Goal: Transaction & Acquisition: Download file/media

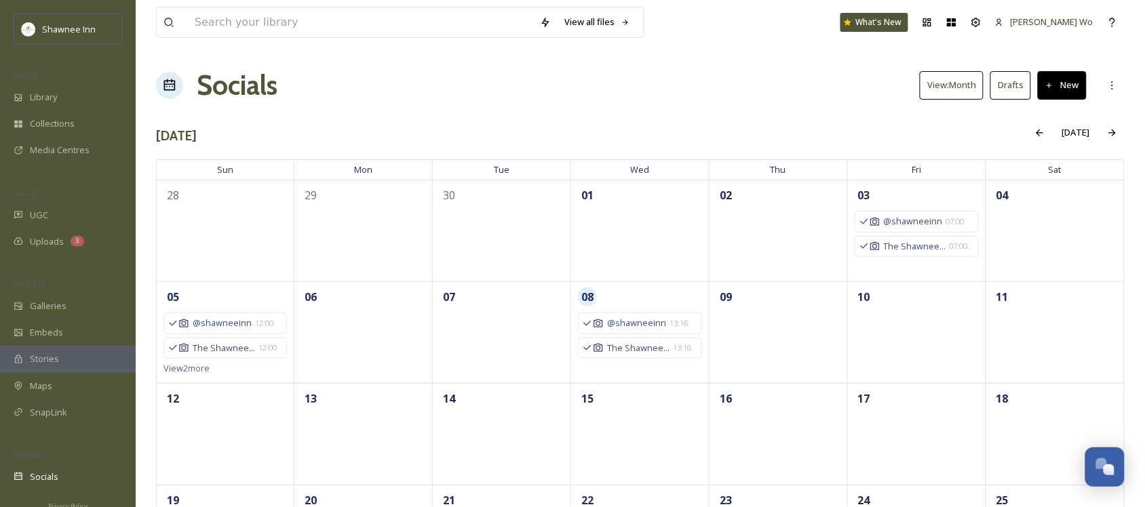
scroll to position [1347, 0]
click at [34, 246] on span "Uploads" at bounding box center [47, 241] width 34 height 13
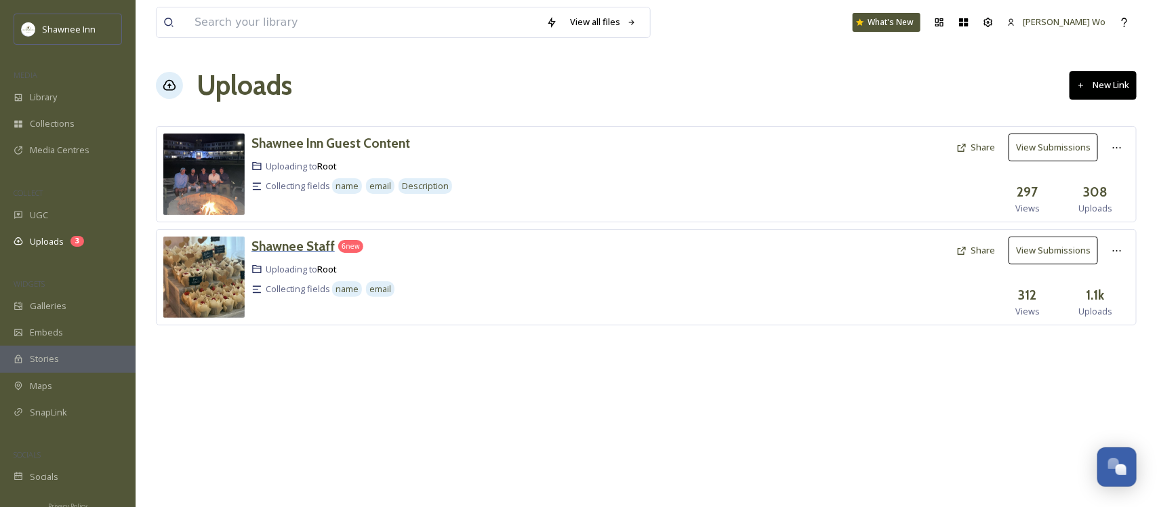
click at [296, 244] on h3 "Shawnee Staff" at bounding box center [293, 246] width 83 height 16
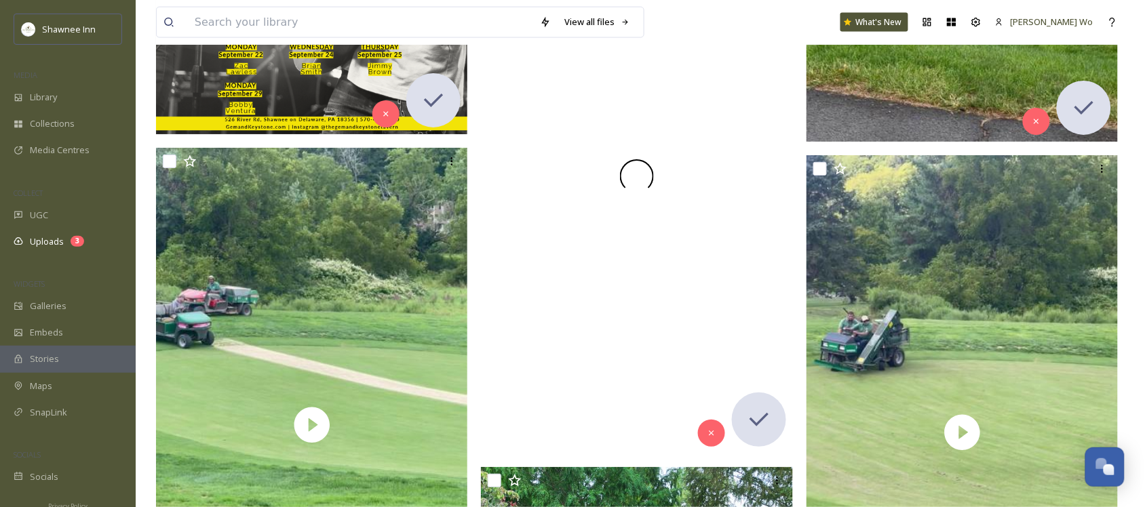
scroll to position [5170, 0]
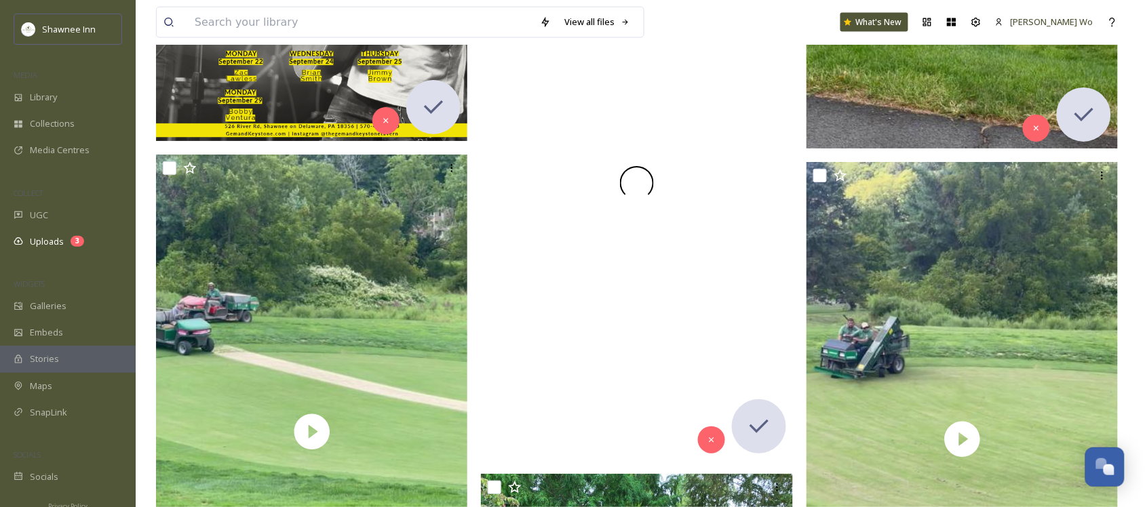
click at [686, 174] on div at bounding box center [637, 183] width 312 height 555
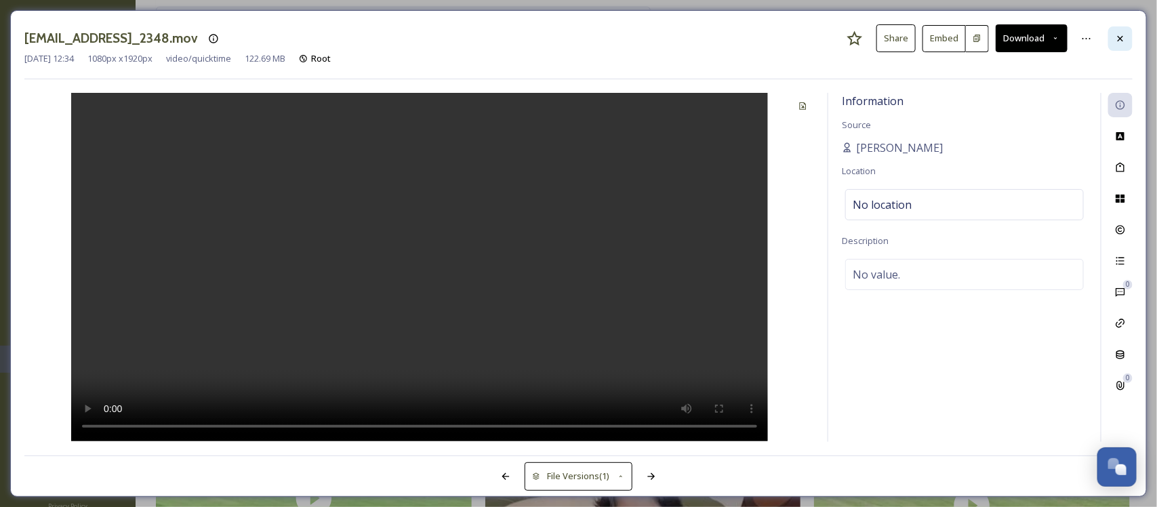
click at [1127, 37] on div at bounding box center [1121, 38] width 24 height 24
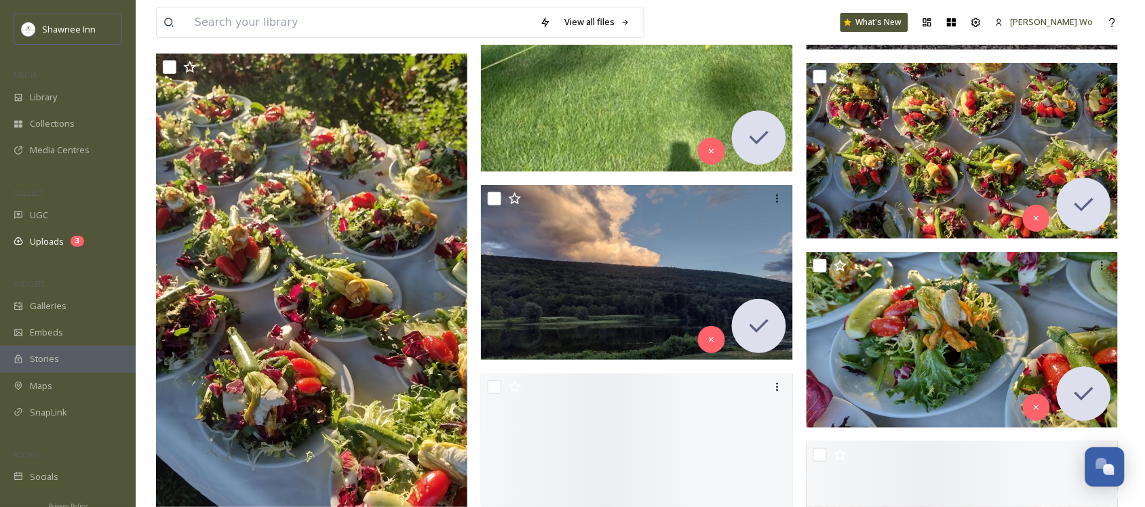
scroll to position [7543, 0]
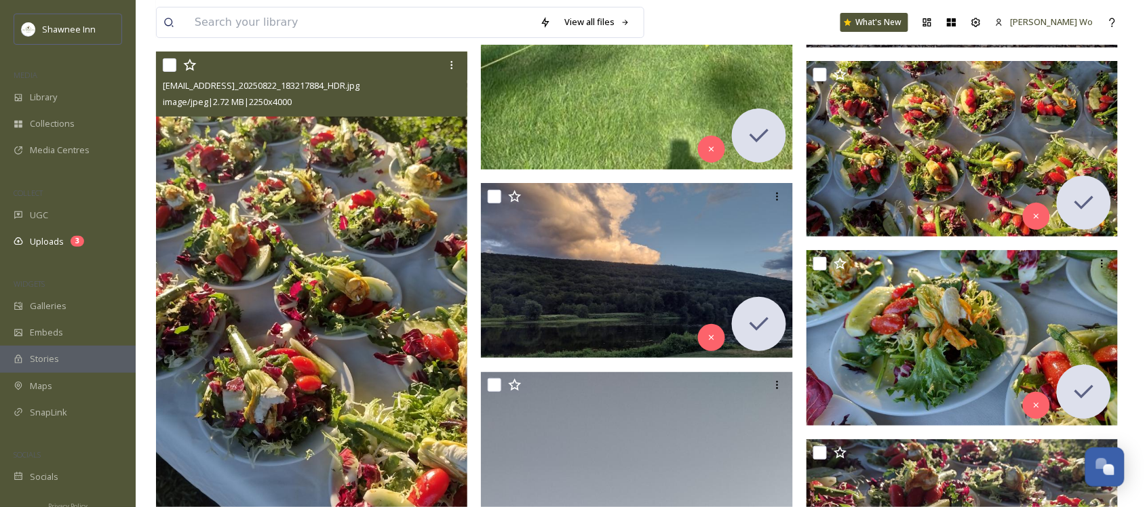
click at [327, 247] on img at bounding box center [312, 329] width 312 height 554
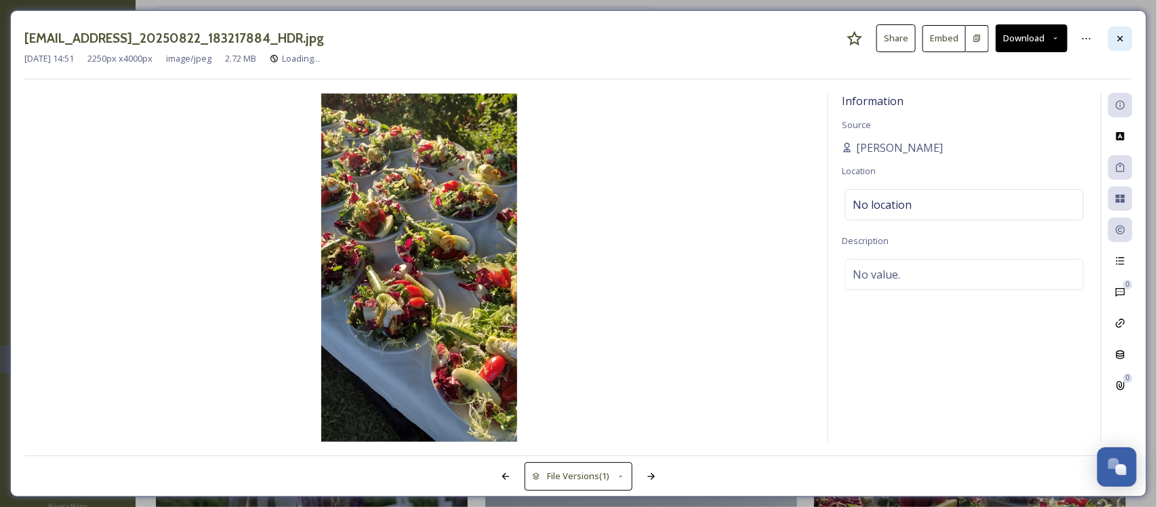
click at [1122, 36] on icon at bounding box center [1120, 38] width 11 height 11
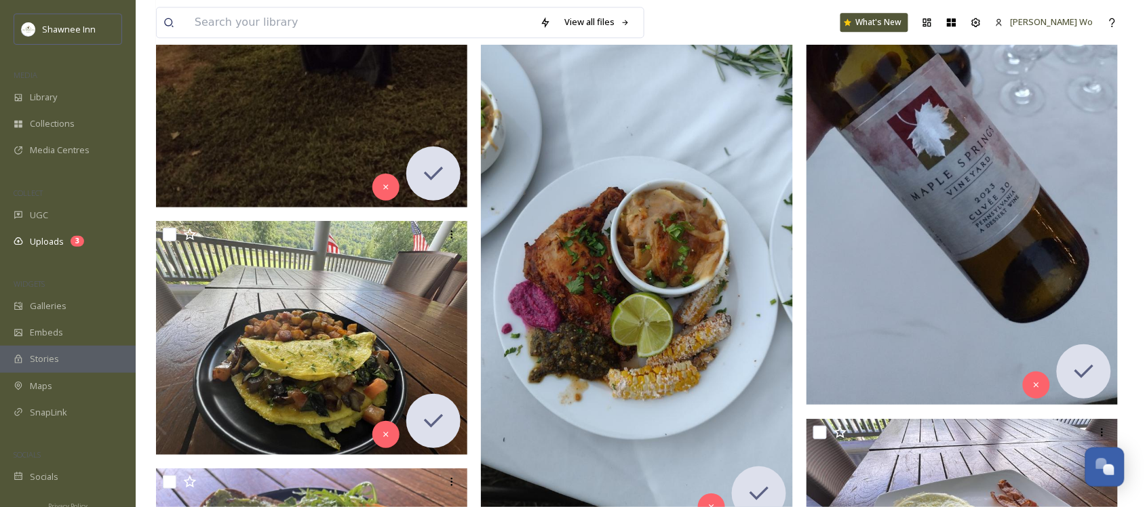
scroll to position [13391, 0]
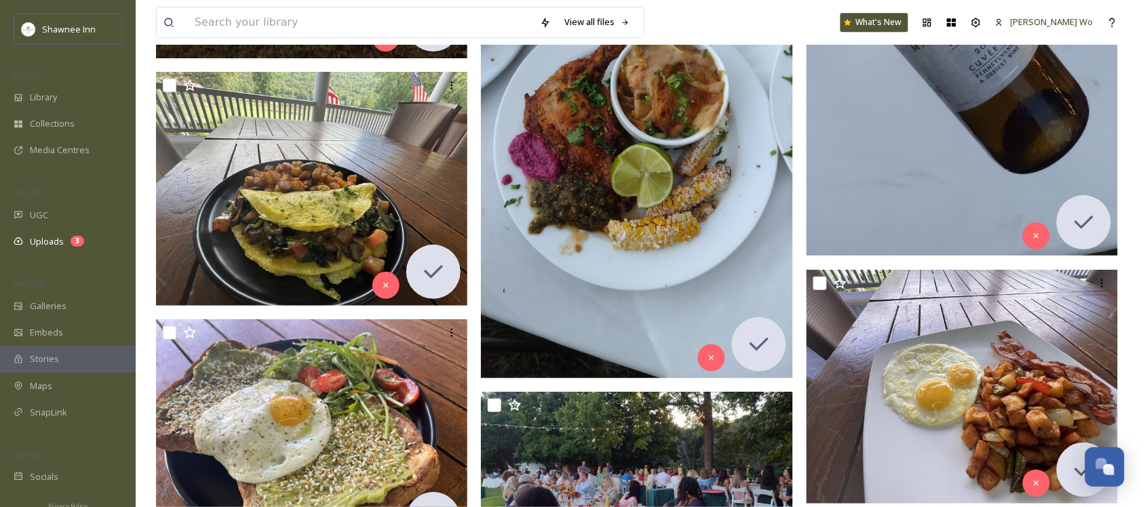
click at [692, 117] on img at bounding box center [637, 101] width 312 height 554
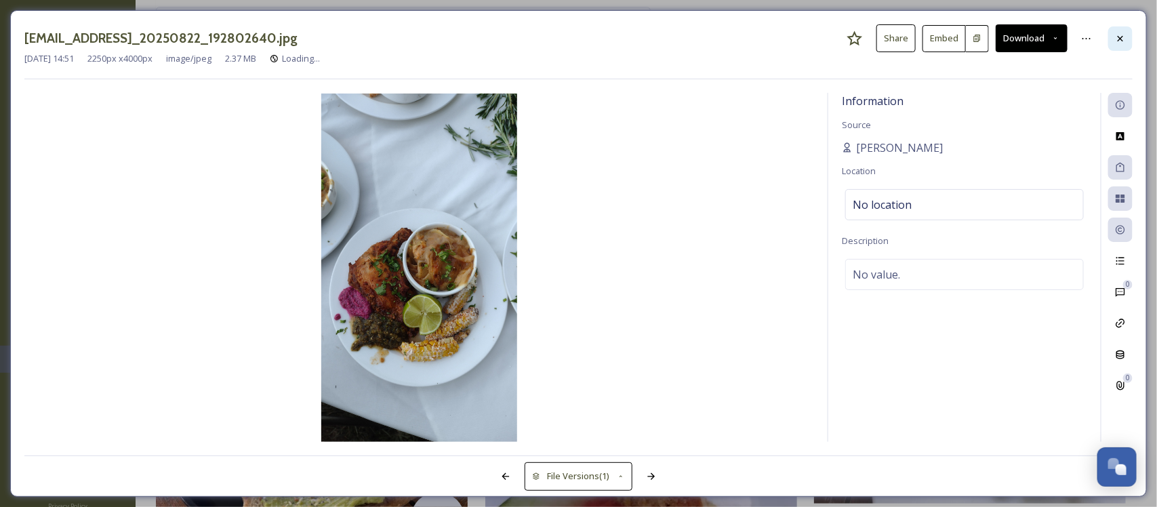
click at [1132, 29] on div at bounding box center [1121, 38] width 24 height 24
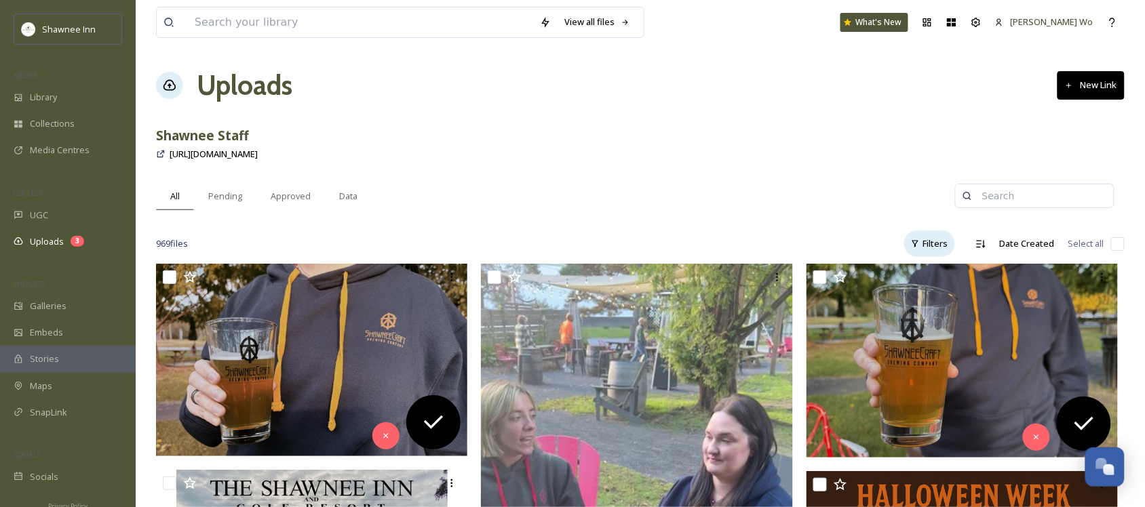
click at [946, 238] on div "Filters" at bounding box center [929, 244] width 51 height 26
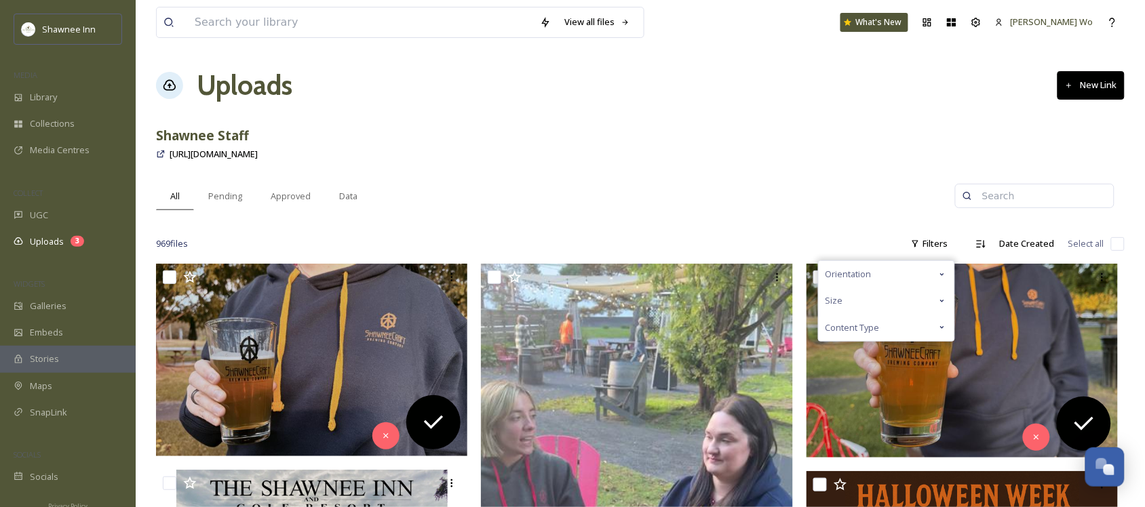
click at [889, 327] on div "Content Type" at bounding box center [886, 328] width 136 height 26
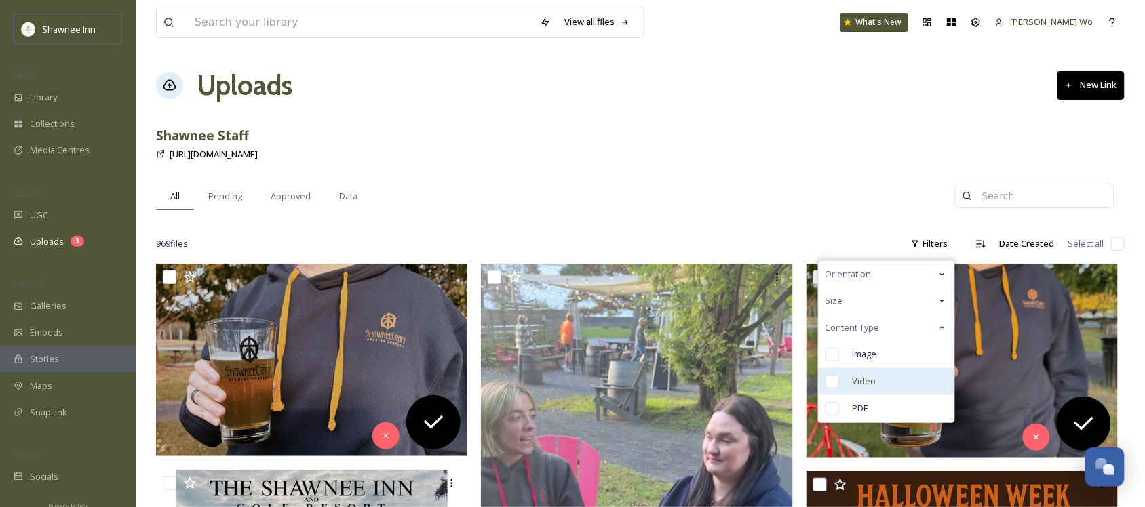
click at [869, 384] on span "Video" at bounding box center [864, 381] width 24 height 13
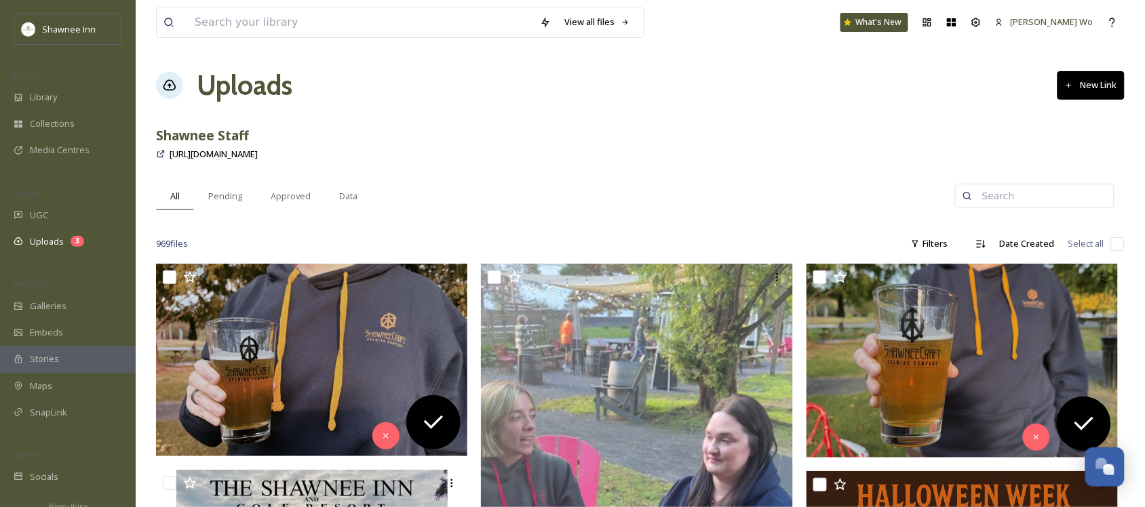
click at [663, 144] on div "Shawnee Staff" at bounding box center [640, 136] width 968 height 20
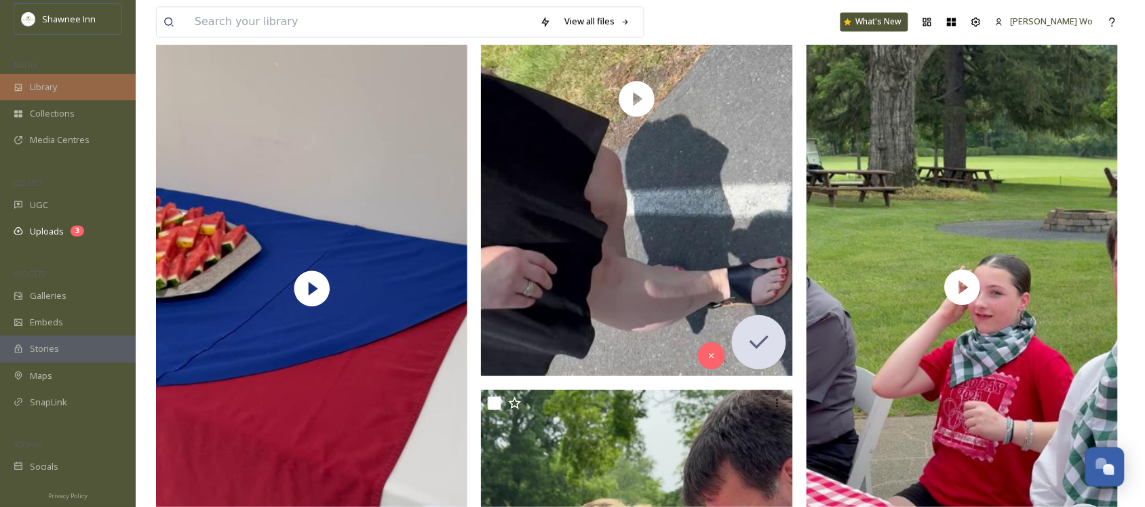
scroll to position [12, 0]
click at [58, 87] on div "Library" at bounding box center [68, 85] width 136 height 26
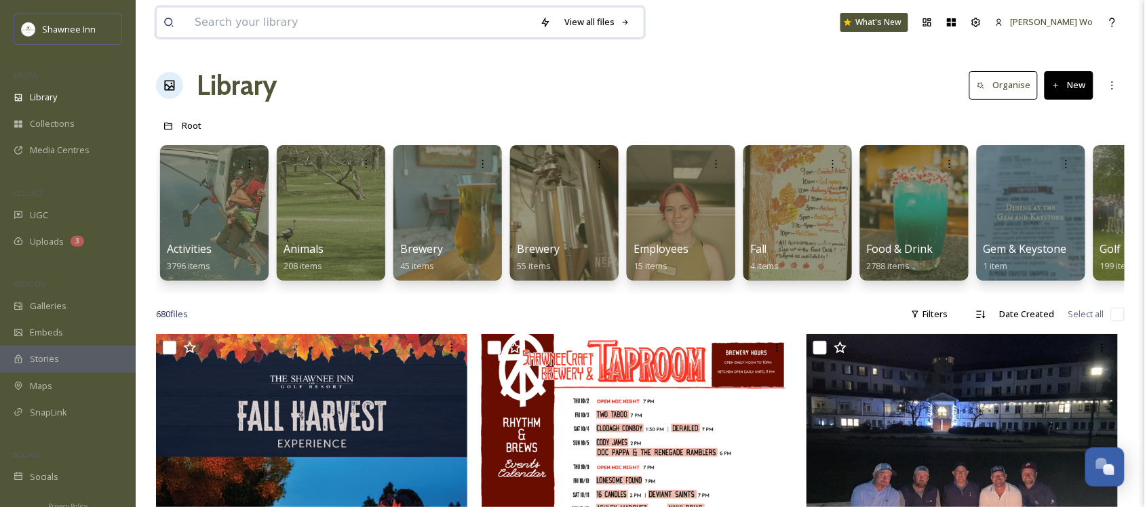
click at [433, 21] on input at bounding box center [360, 22] width 345 height 30
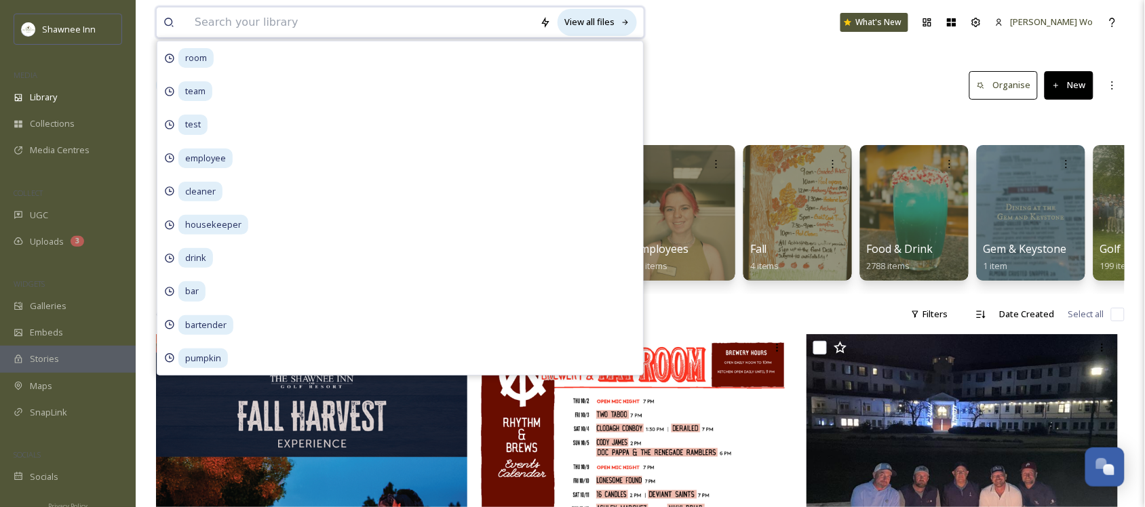
click at [605, 22] on div "View all files" at bounding box center [596, 22] width 79 height 26
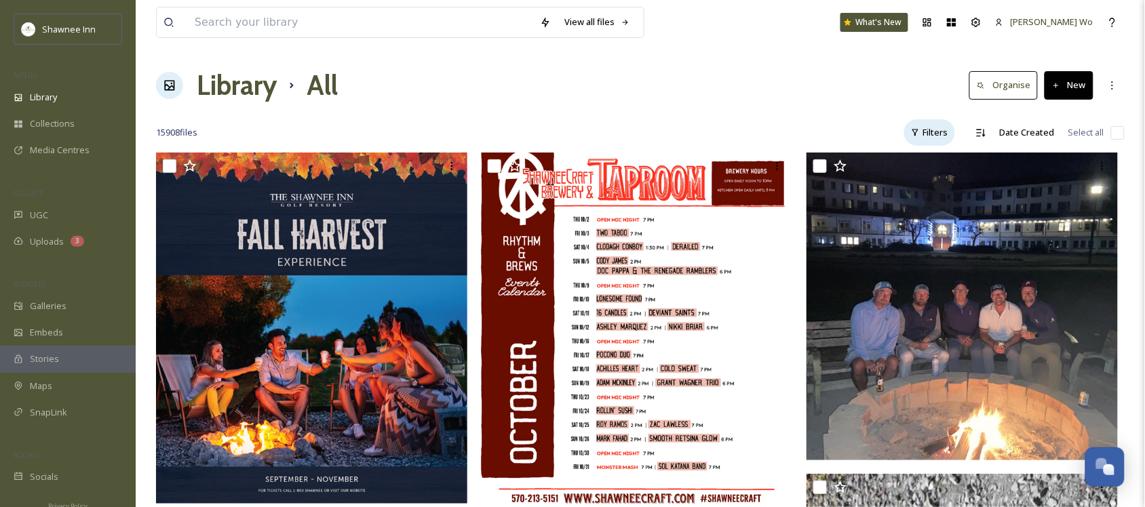
click at [930, 126] on div "Filters" at bounding box center [929, 132] width 51 height 26
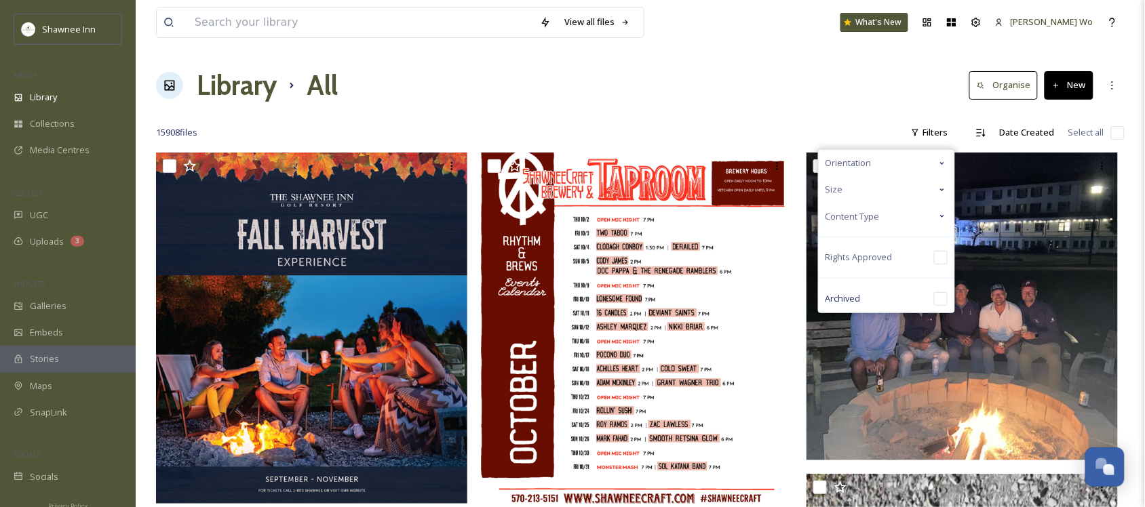
click at [869, 211] on span "Content Type" at bounding box center [852, 216] width 54 height 13
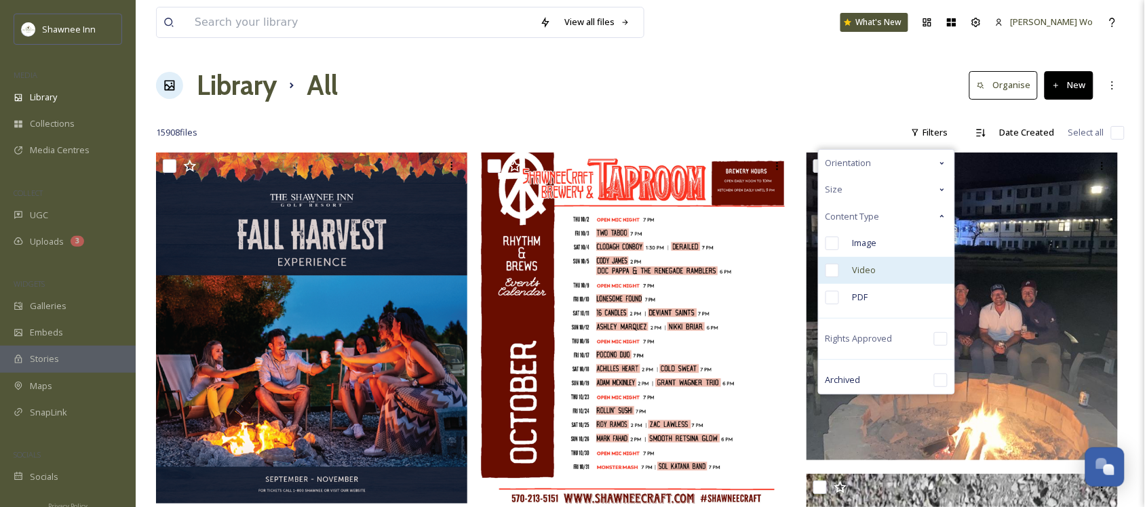
click at [869, 272] on span "Video" at bounding box center [864, 270] width 24 height 13
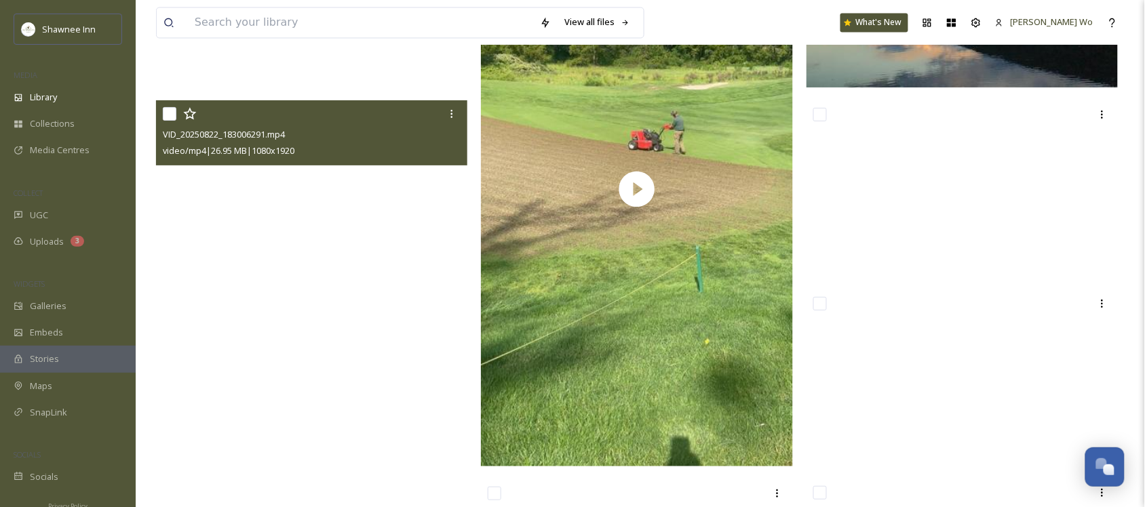
scroll to position [5340, 0]
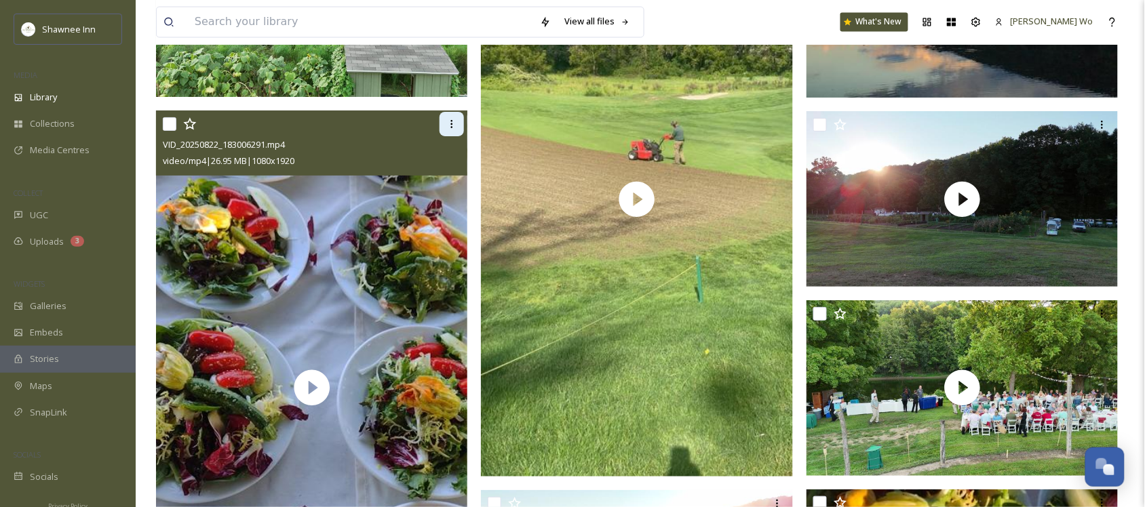
click at [442, 124] on div at bounding box center [451, 124] width 24 height 24
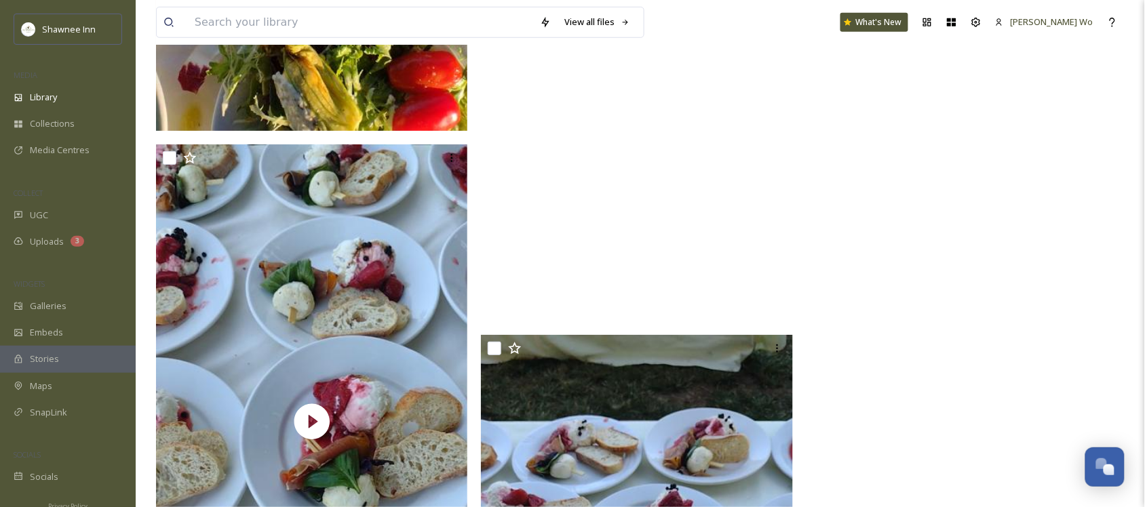
scroll to position [6357, 0]
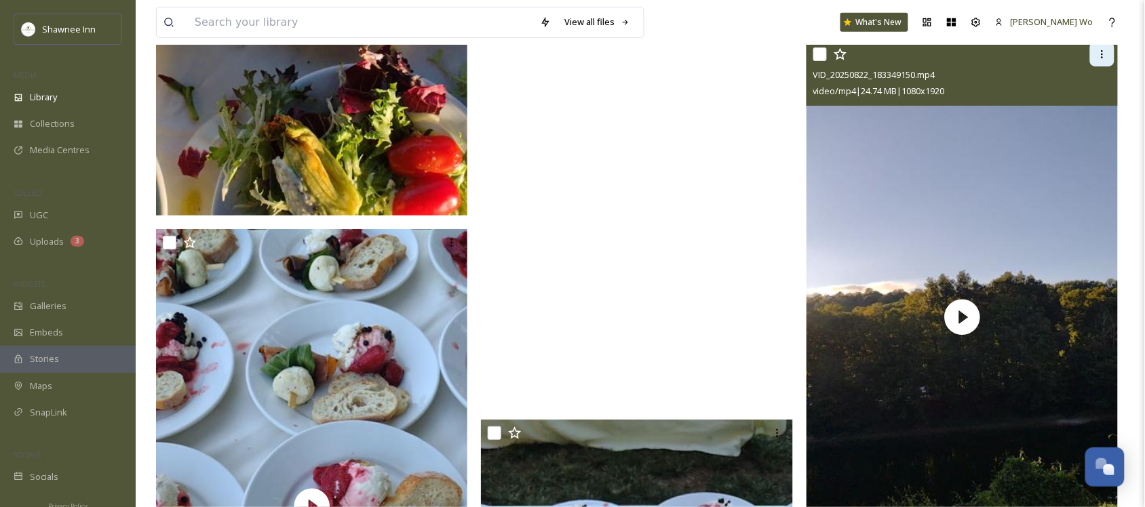
click at [1107, 52] on icon at bounding box center [1101, 54] width 11 height 11
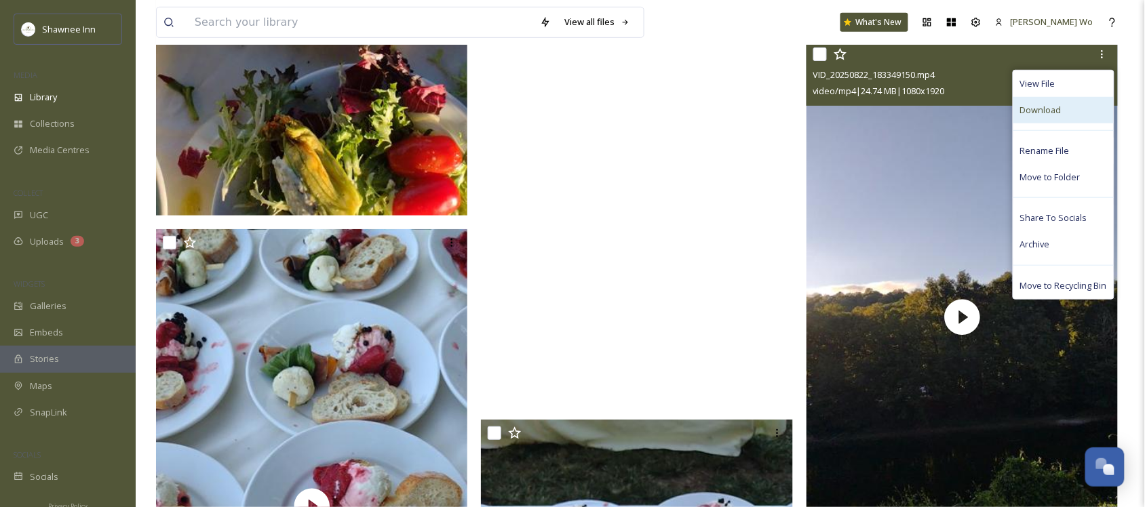
click at [1065, 102] on div "Download" at bounding box center [1063, 110] width 100 height 26
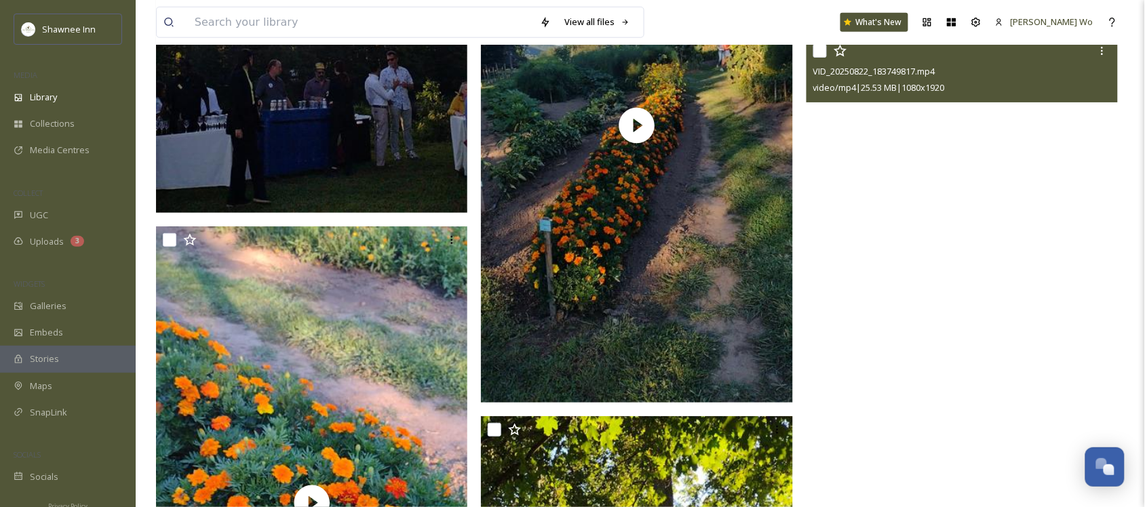
scroll to position [7967, 0]
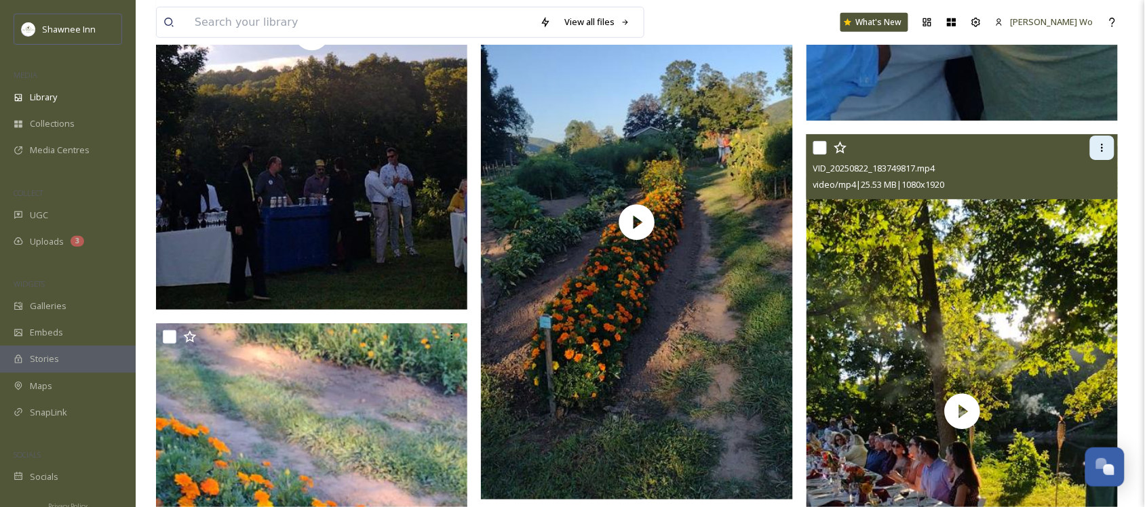
click at [1098, 146] on icon at bounding box center [1101, 147] width 11 height 11
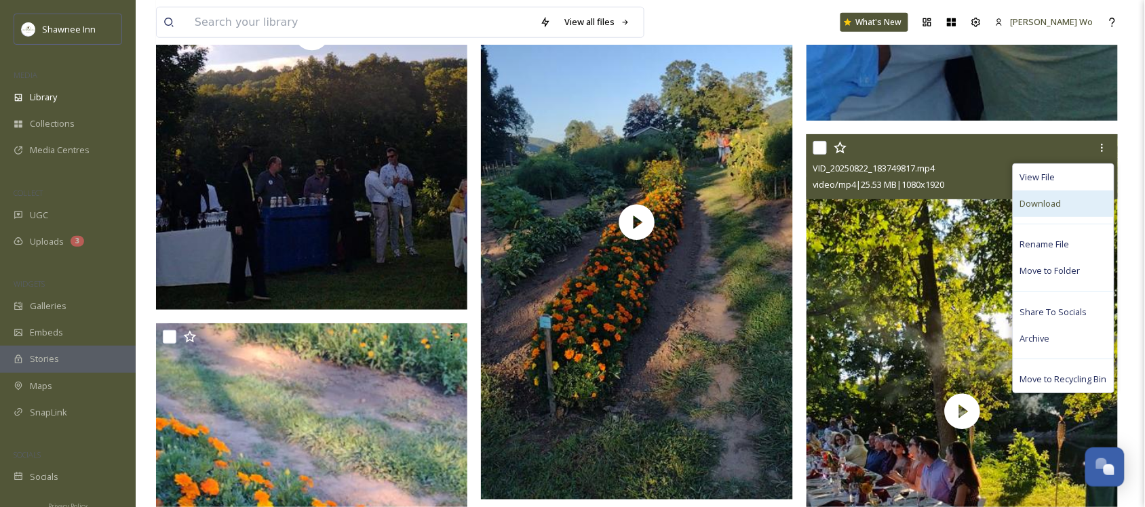
click at [1063, 201] on div "Download" at bounding box center [1063, 204] width 100 height 26
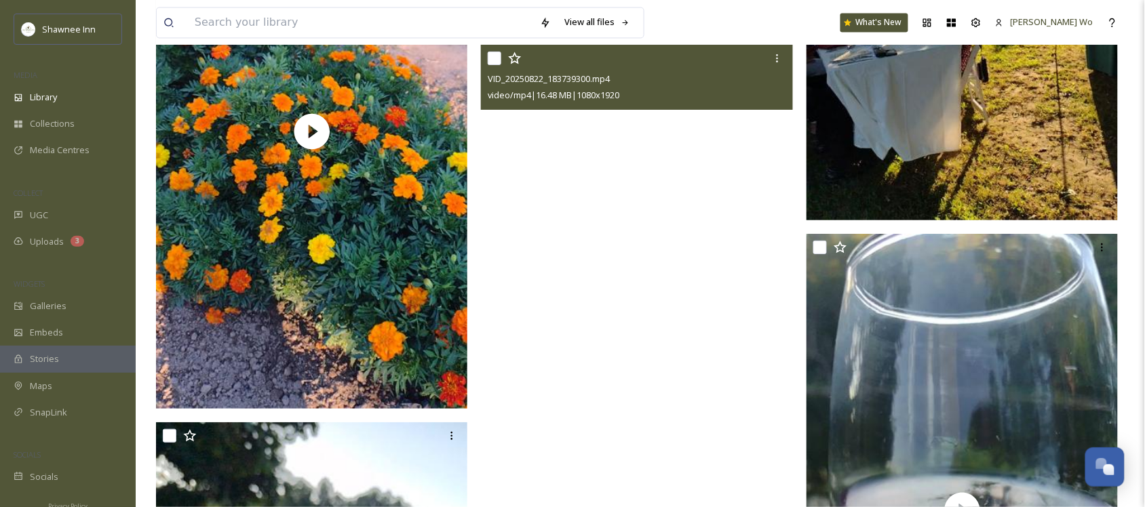
scroll to position [8391, 0]
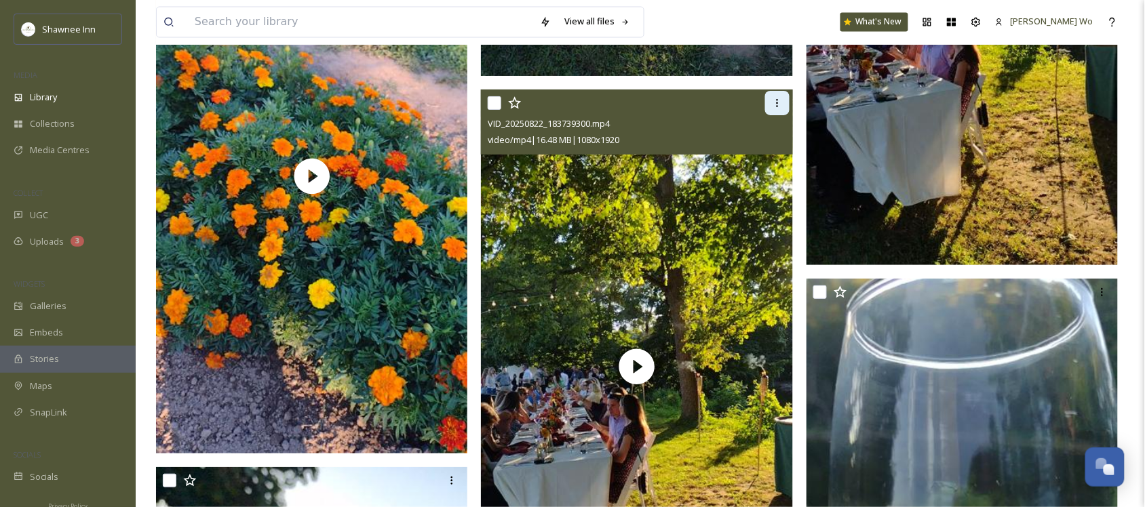
click at [775, 104] on icon at bounding box center [777, 103] width 11 height 11
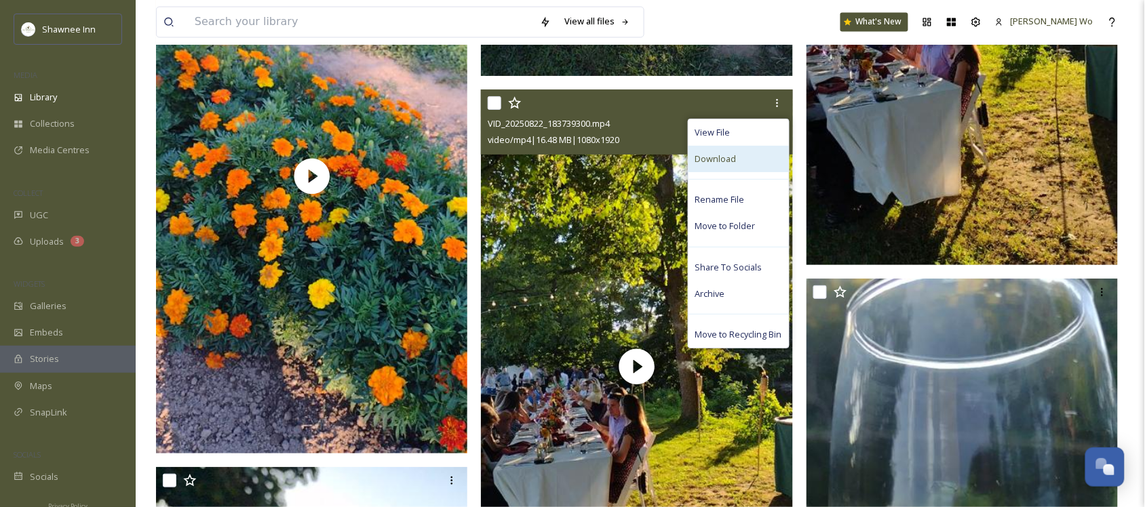
click at [744, 155] on div "Download" at bounding box center [738, 159] width 100 height 26
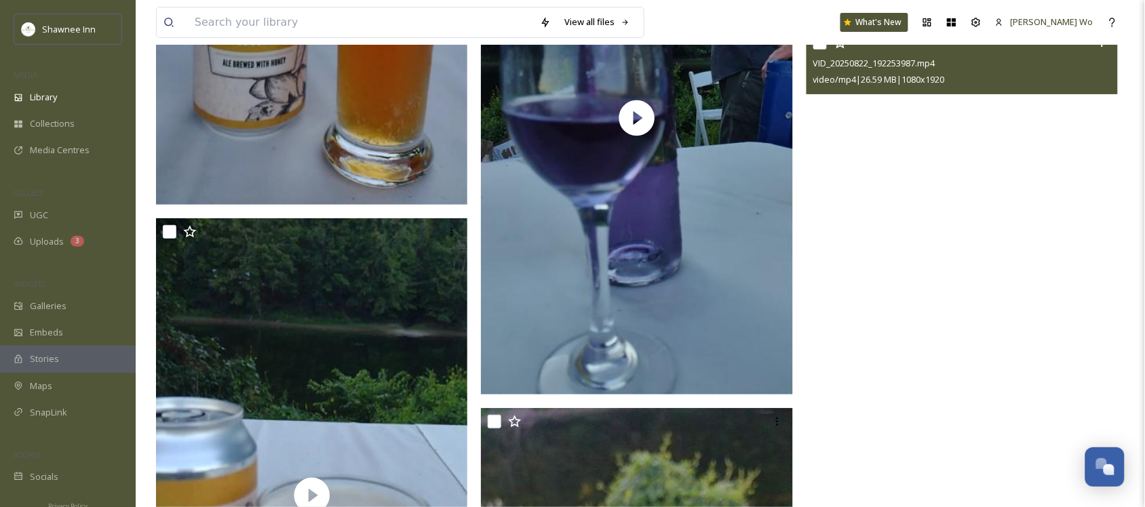
scroll to position [9154, 0]
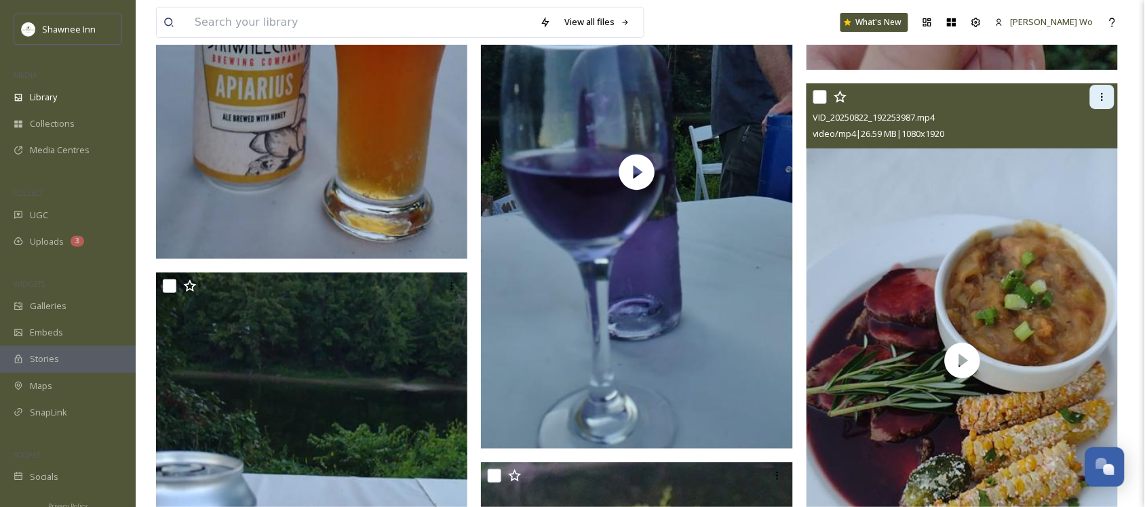
click at [1106, 100] on icon at bounding box center [1101, 97] width 11 height 11
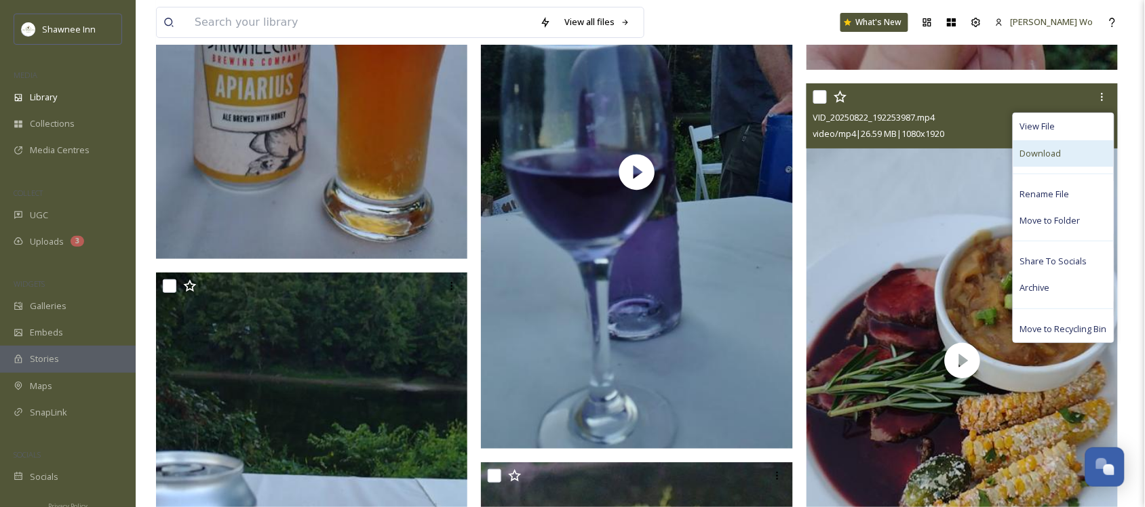
click at [1063, 149] on div "Download" at bounding box center [1063, 153] width 100 height 26
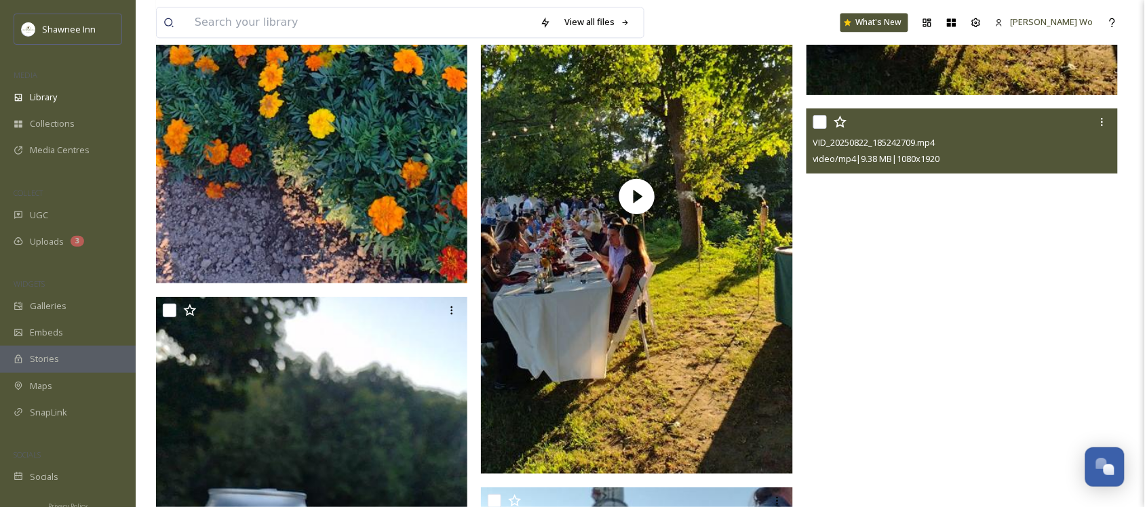
scroll to position [8560, 0]
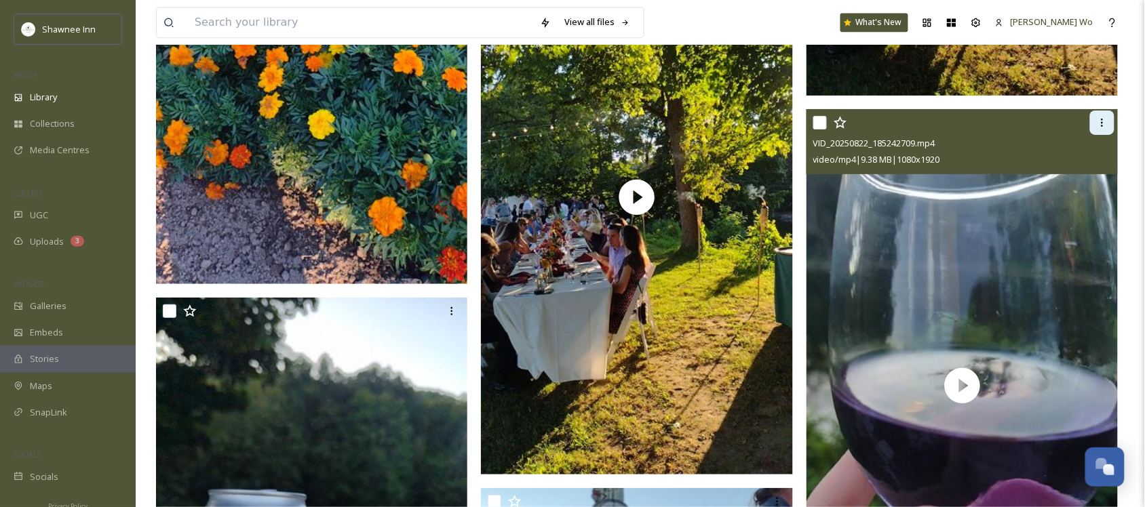
click at [1103, 129] on div at bounding box center [1102, 123] width 24 height 24
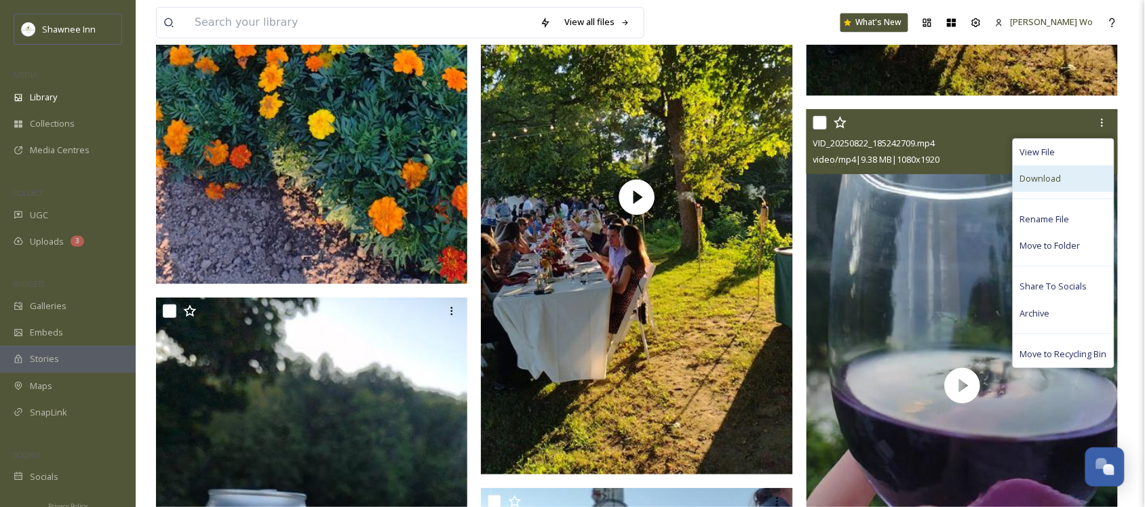
click at [1058, 177] on span "Download" at bounding box center [1040, 178] width 41 height 13
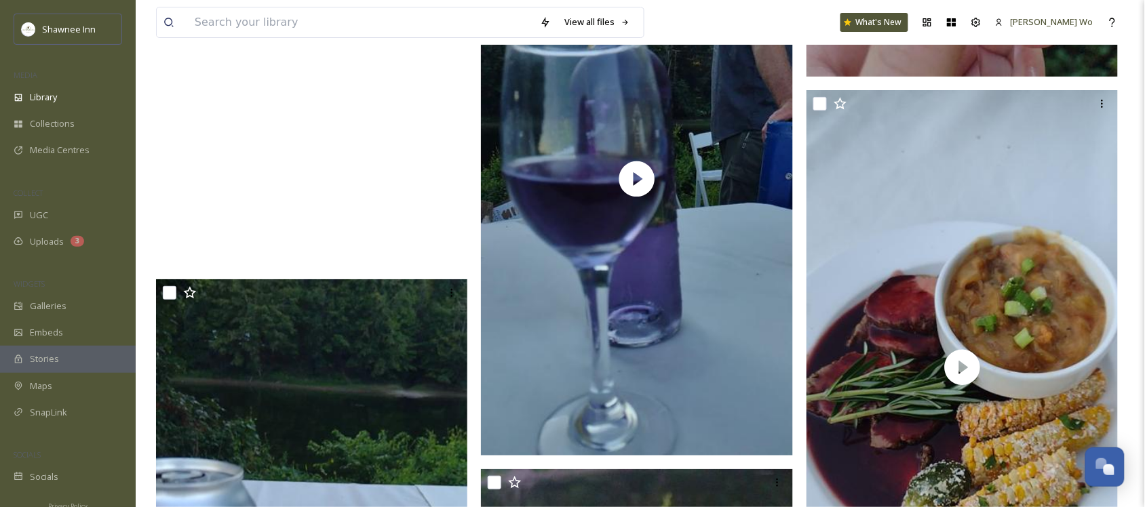
scroll to position [9154, 0]
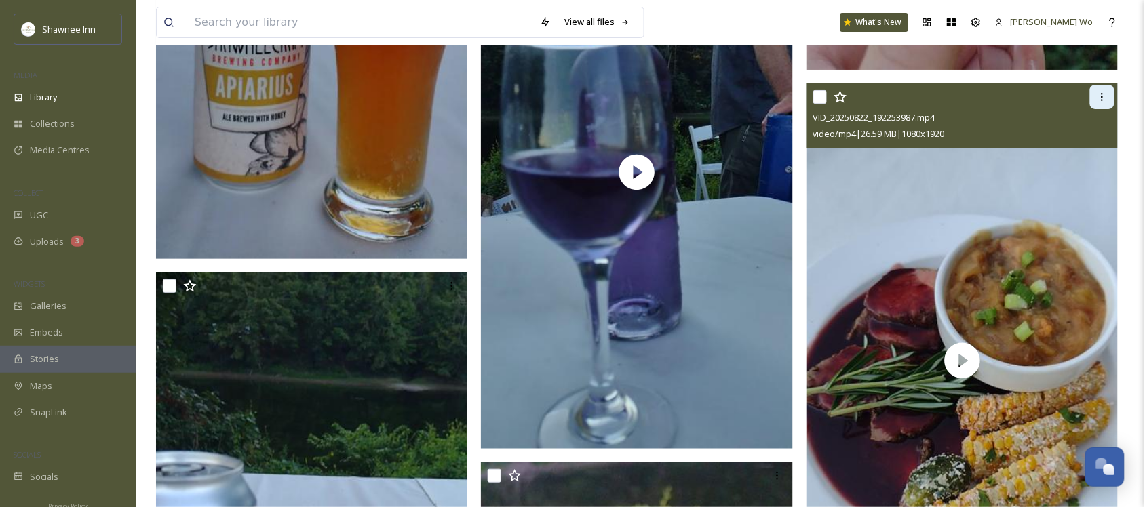
click at [1098, 93] on icon at bounding box center [1101, 97] width 11 height 11
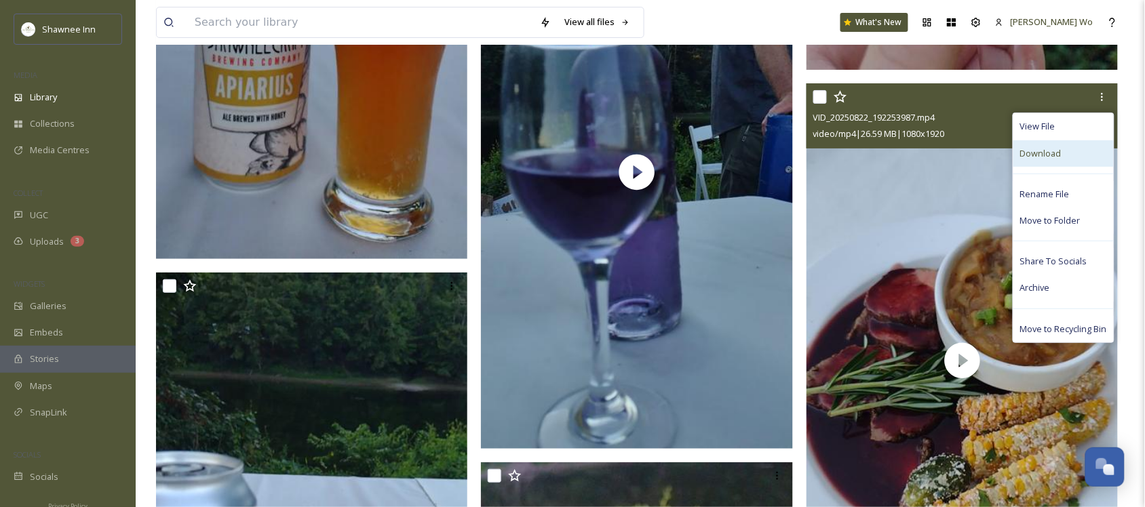
click at [1069, 157] on div "Download" at bounding box center [1063, 153] width 100 height 26
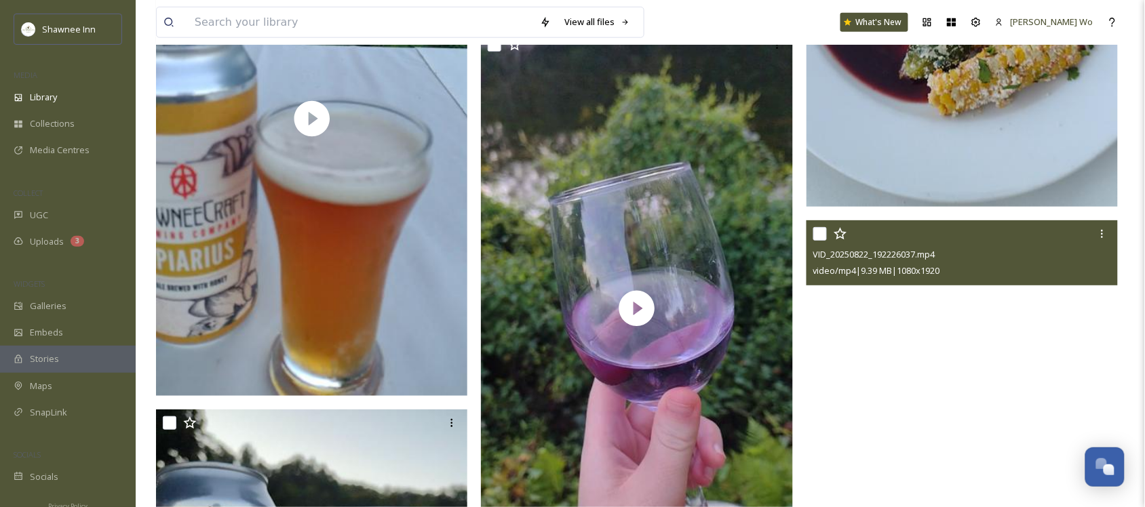
scroll to position [9577, 0]
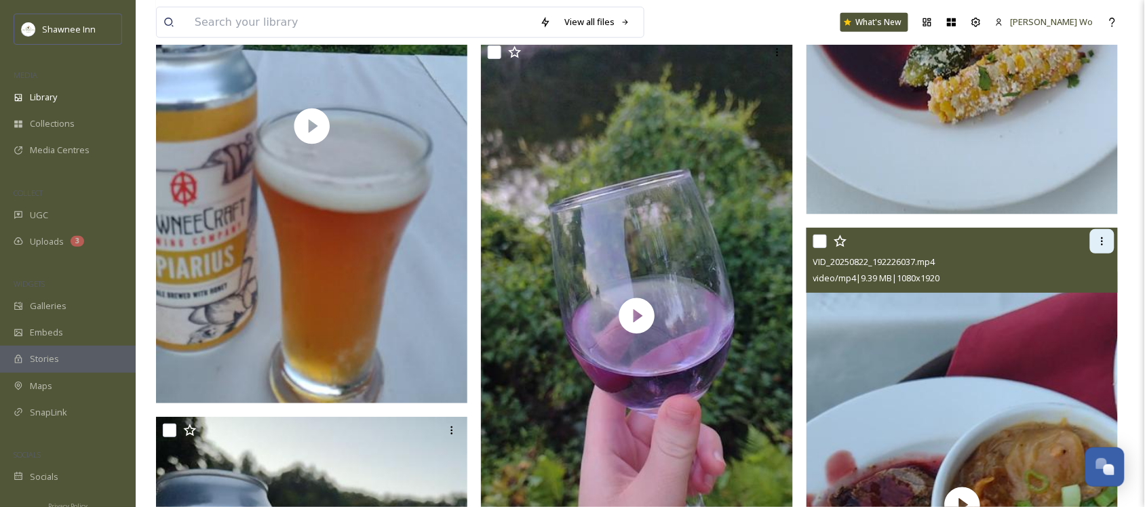
click at [1100, 245] on icon at bounding box center [1101, 241] width 11 height 11
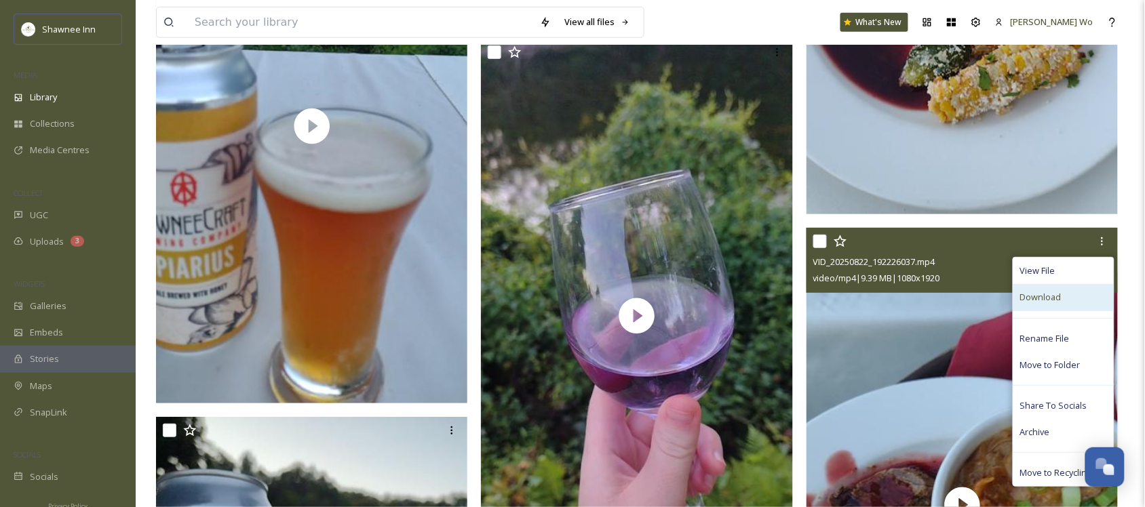
click at [1065, 293] on div "Download" at bounding box center [1063, 297] width 100 height 26
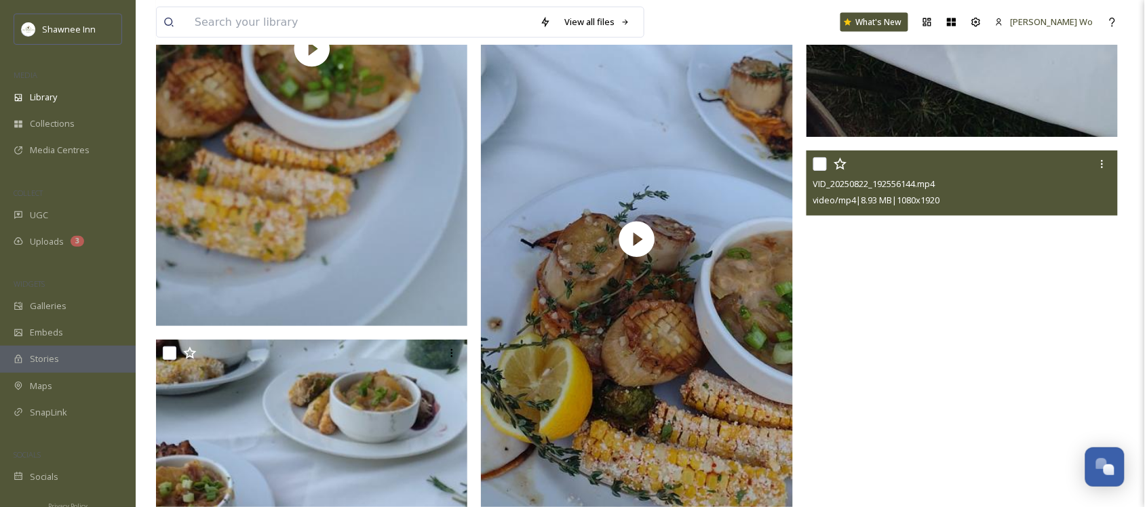
scroll to position [11357, 0]
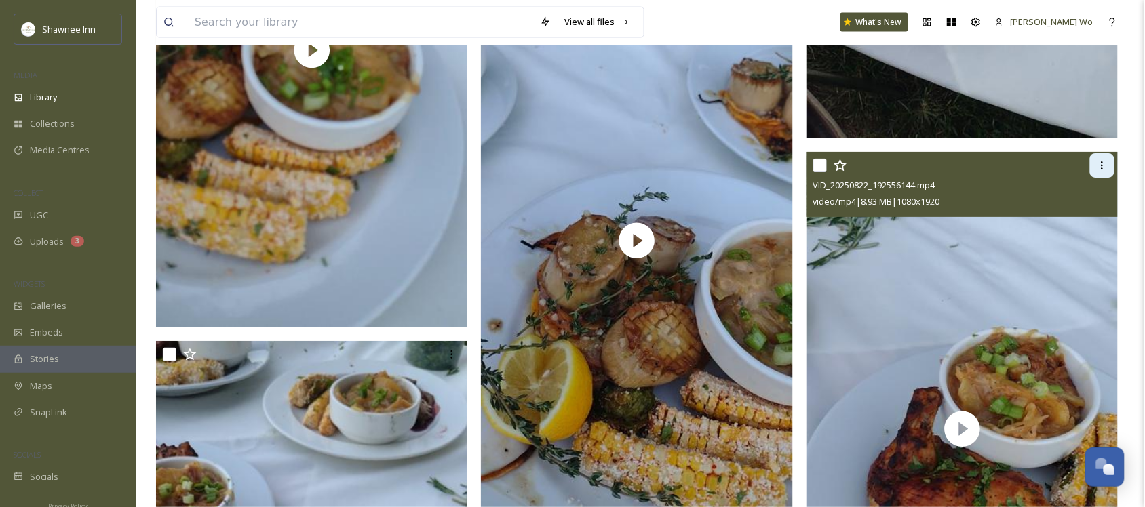
click at [1100, 164] on icon at bounding box center [1101, 165] width 11 height 11
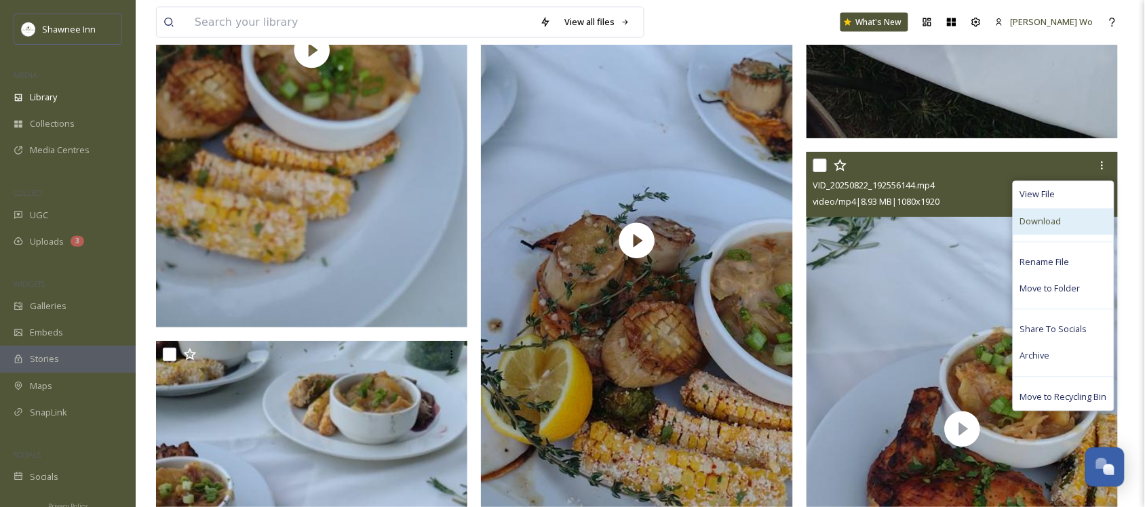
click at [1052, 232] on div "Download" at bounding box center [1063, 222] width 100 height 26
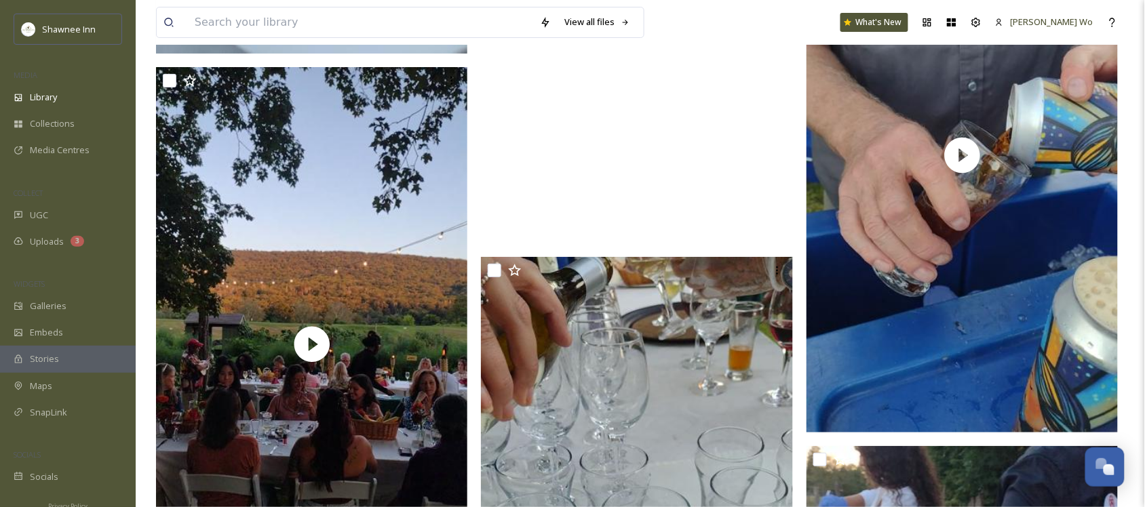
scroll to position [12205, 0]
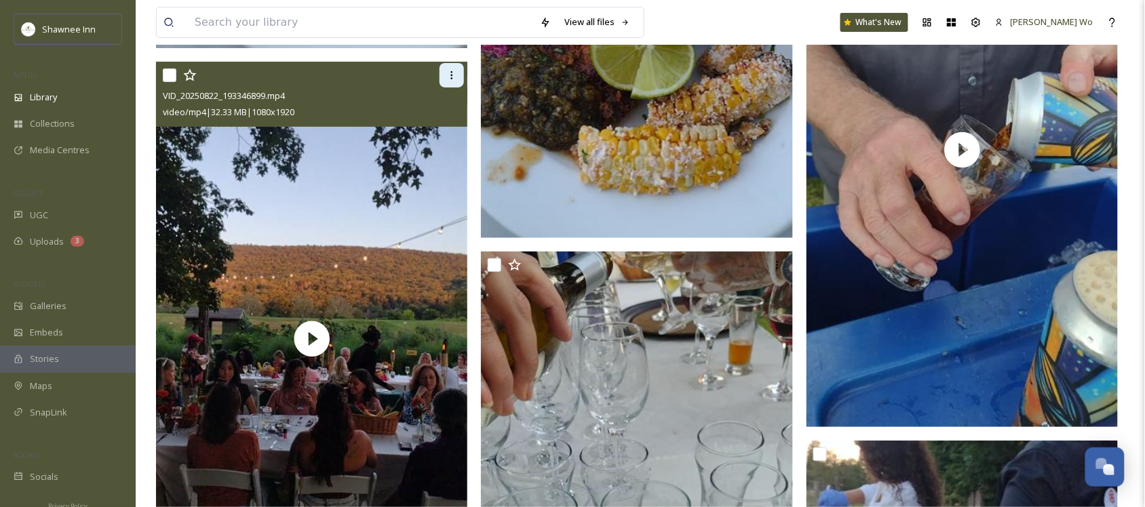
click at [448, 81] on div at bounding box center [451, 75] width 24 height 24
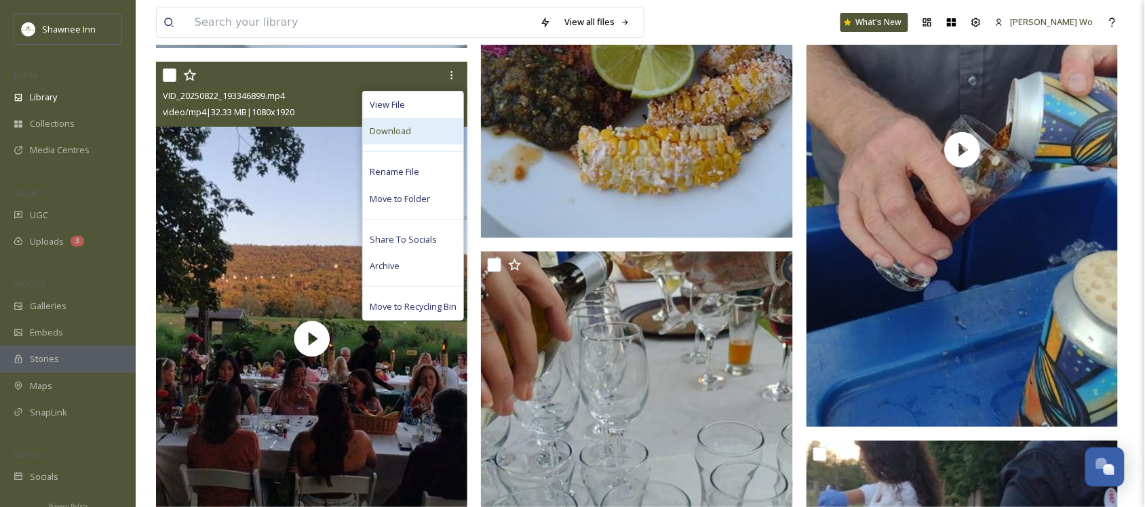
click at [436, 123] on div "Download" at bounding box center [413, 131] width 100 height 26
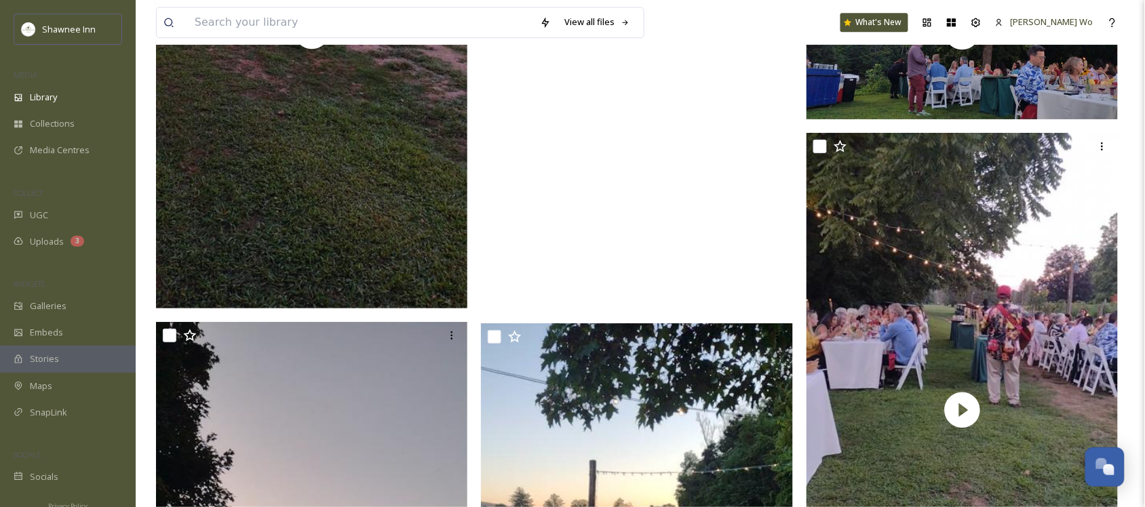
scroll to position [13307, 0]
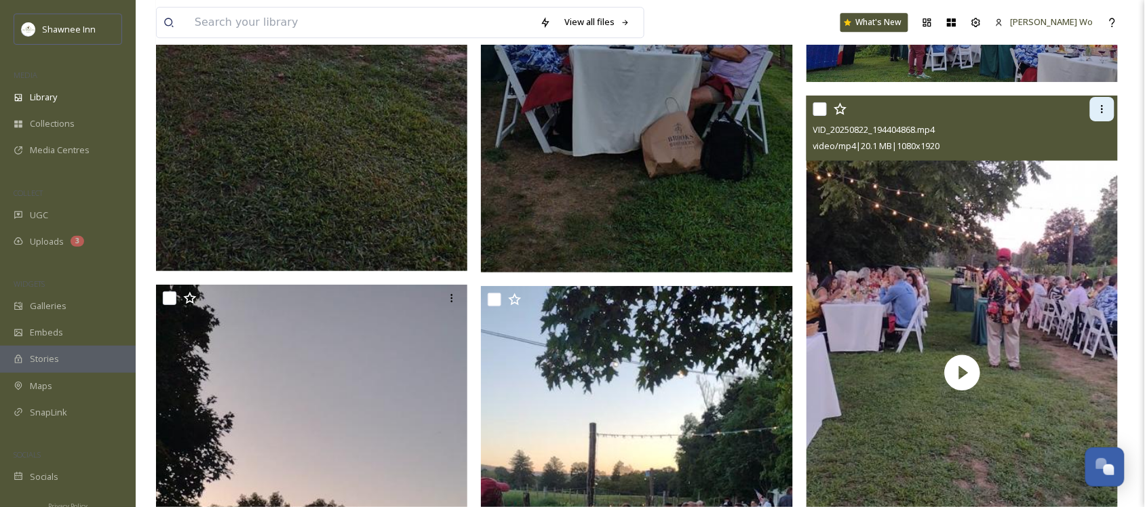
click at [1109, 114] on div at bounding box center [1102, 109] width 24 height 24
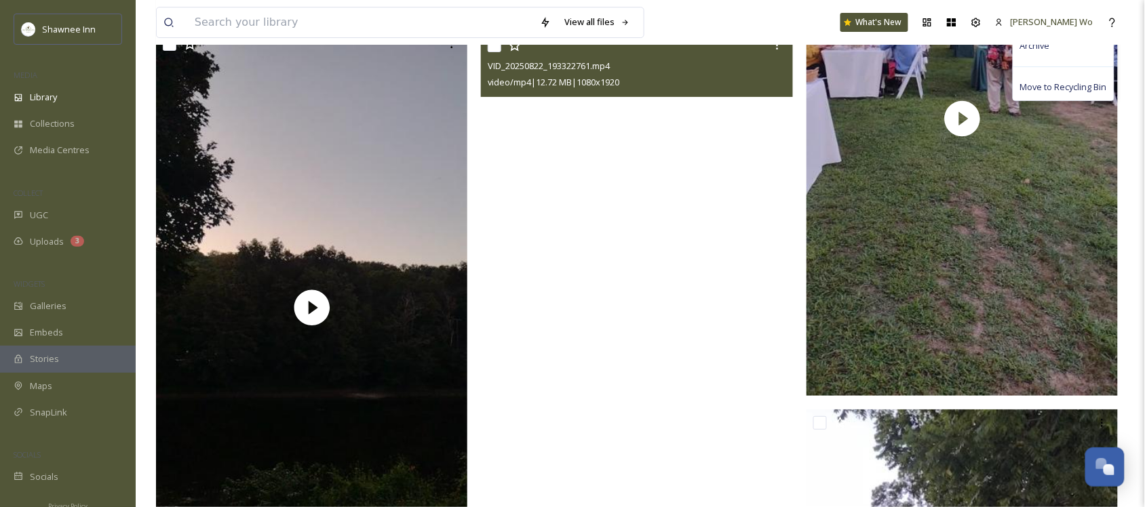
scroll to position [13476, 0]
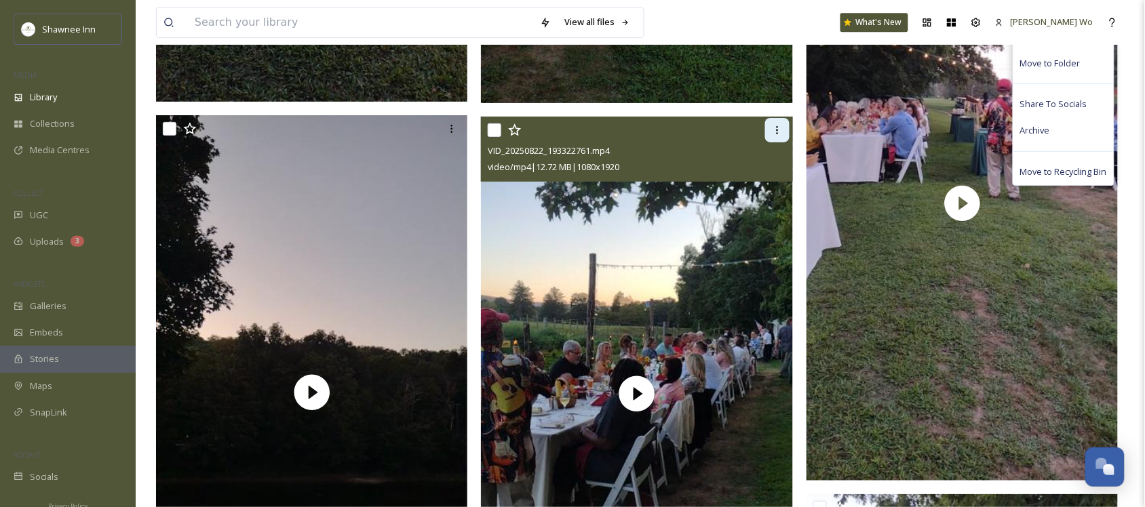
click at [775, 131] on icon at bounding box center [777, 130] width 11 height 11
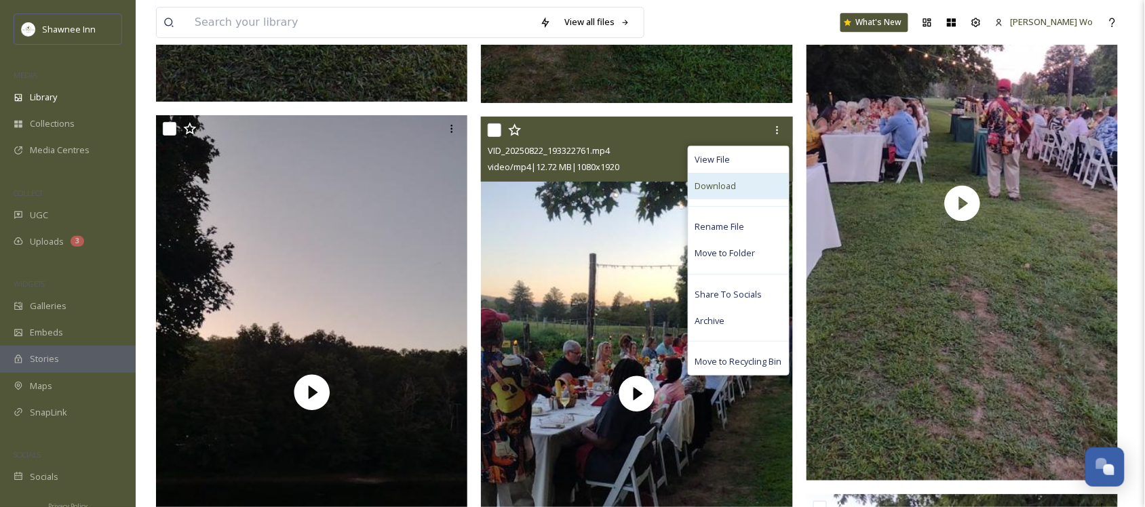
click at [753, 192] on div "Download" at bounding box center [738, 186] width 100 height 26
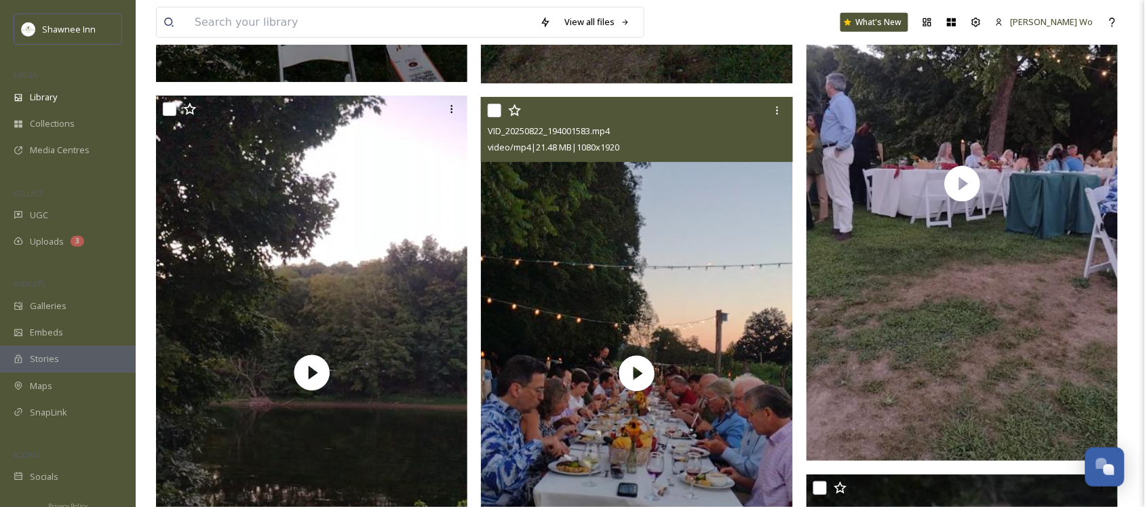
scroll to position [14070, 0]
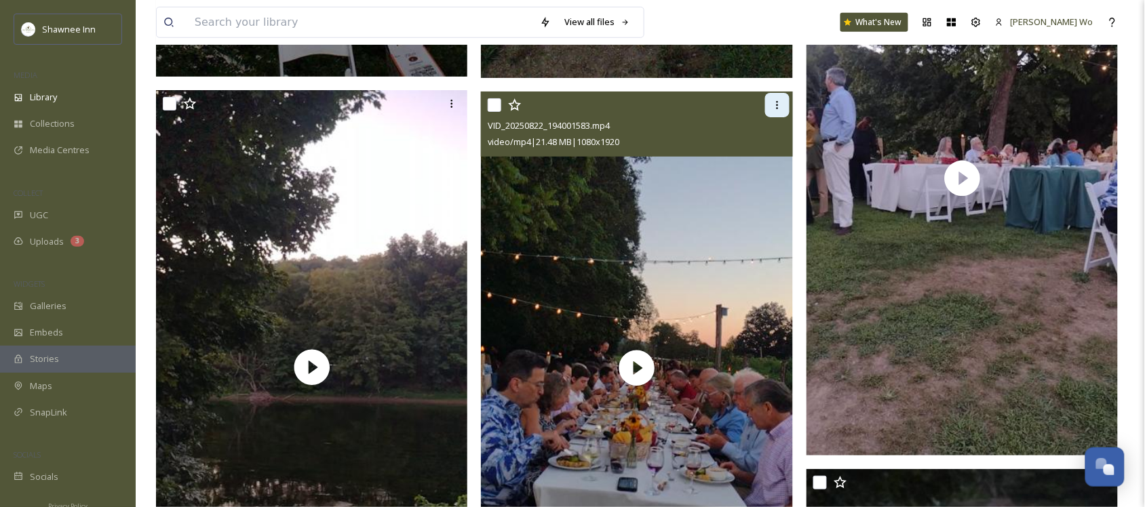
click at [776, 103] on icon at bounding box center [777, 105] width 11 height 11
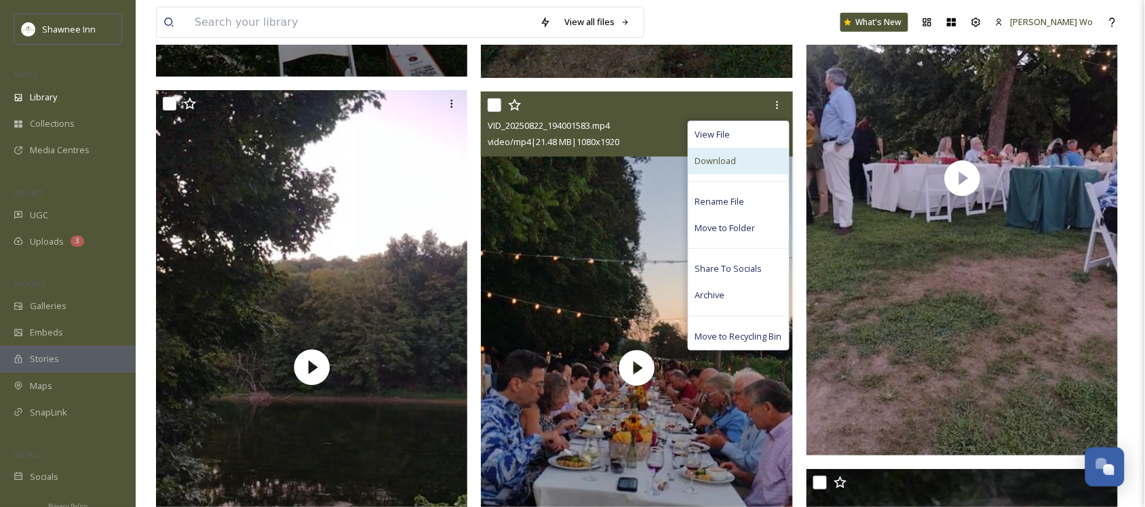
click at [753, 157] on div "Download" at bounding box center [738, 161] width 100 height 26
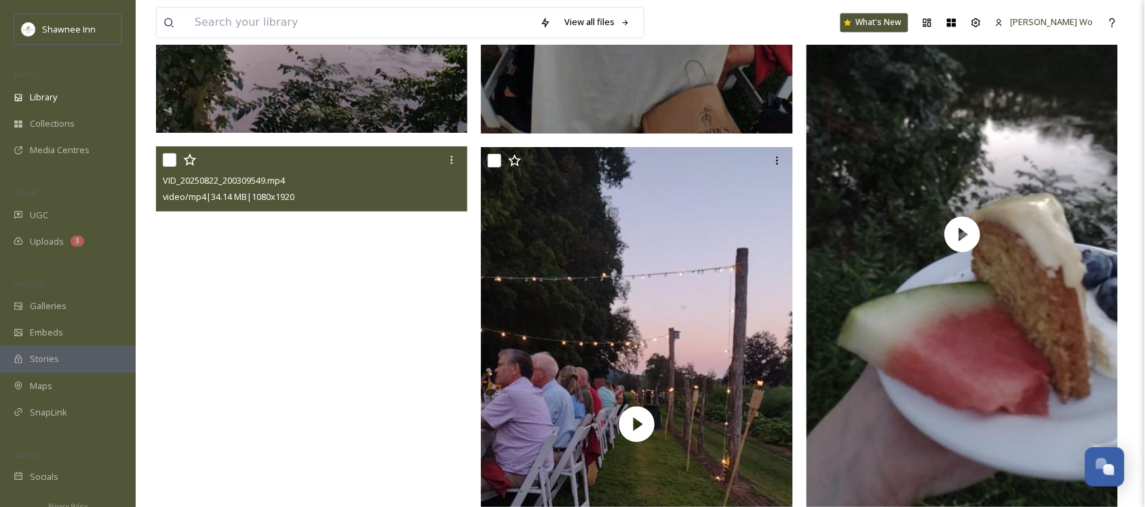
scroll to position [14578, 0]
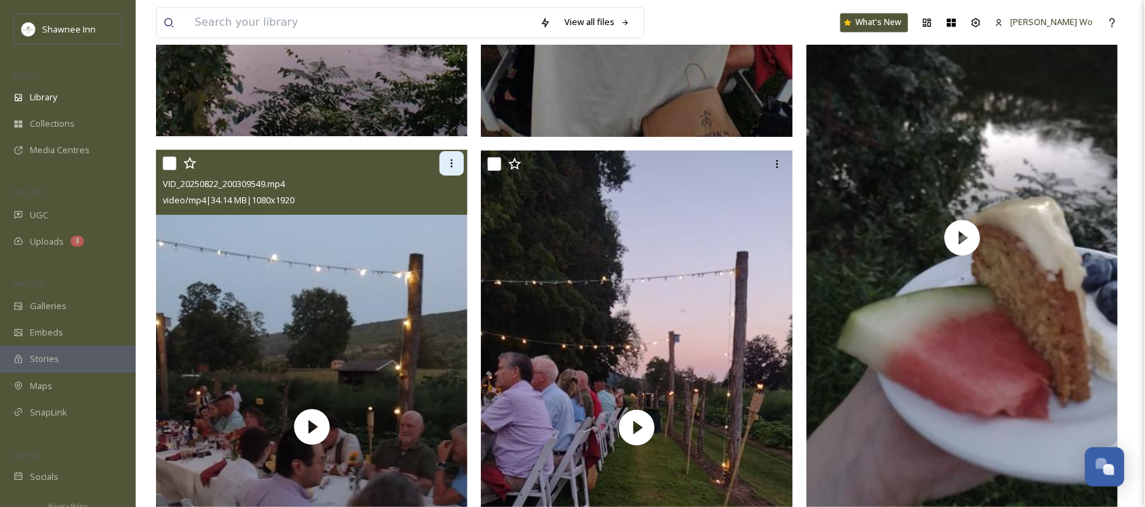
click at [446, 165] on icon at bounding box center [451, 163] width 11 height 11
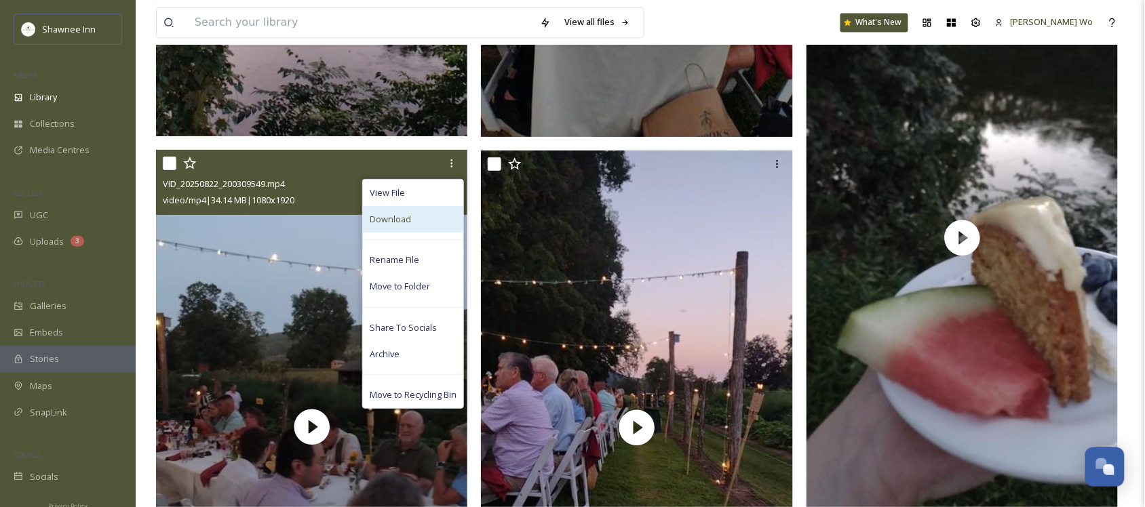
click at [433, 216] on div "Download" at bounding box center [413, 219] width 100 height 26
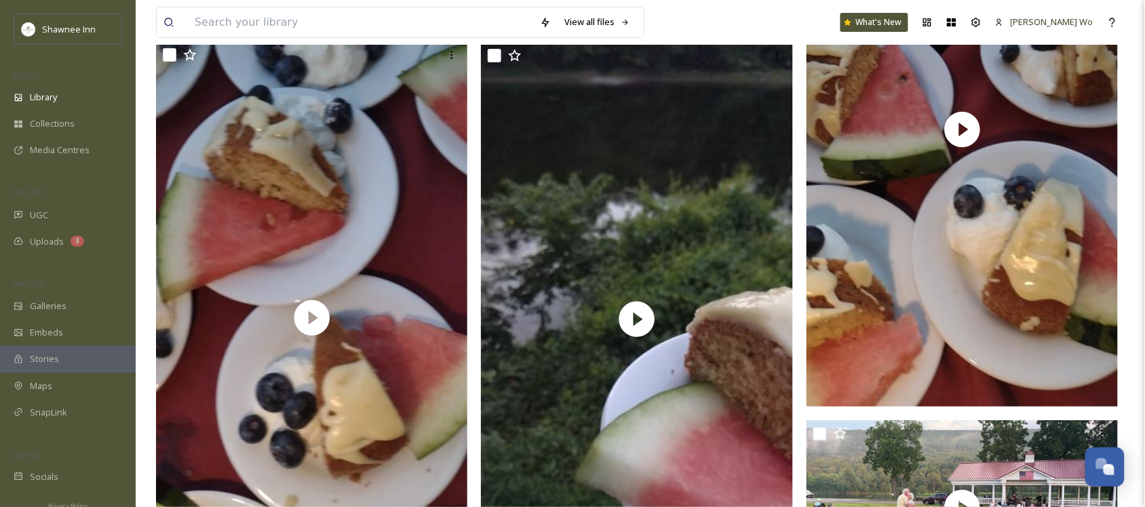
scroll to position [15256, 0]
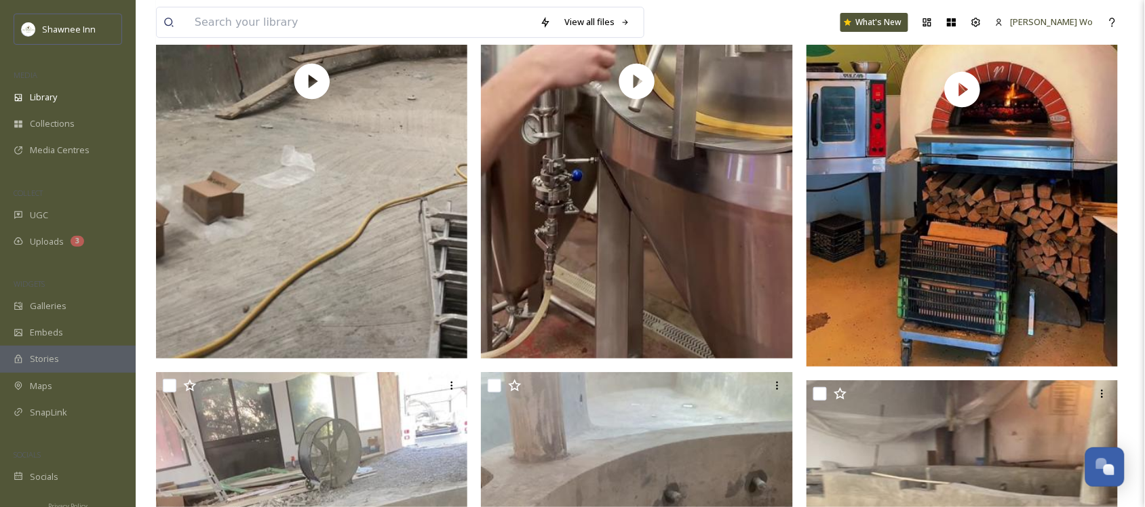
scroll to position [25851, 0]
